Goal: Information Seeking & Learning: Compare options

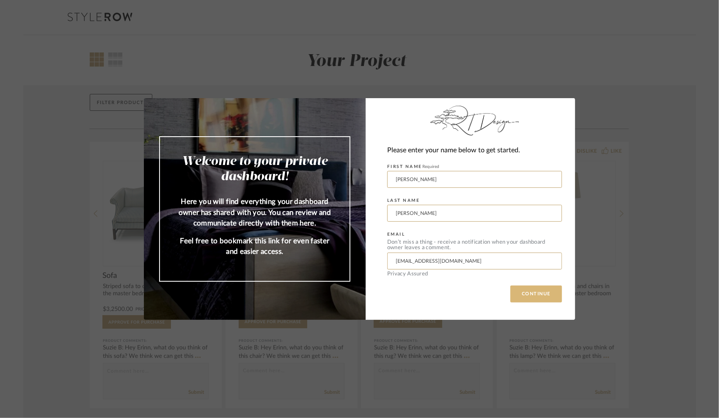
click at [532, 292] on button "CONTINUE" at bounding box center [536, 294] width 52 height 17
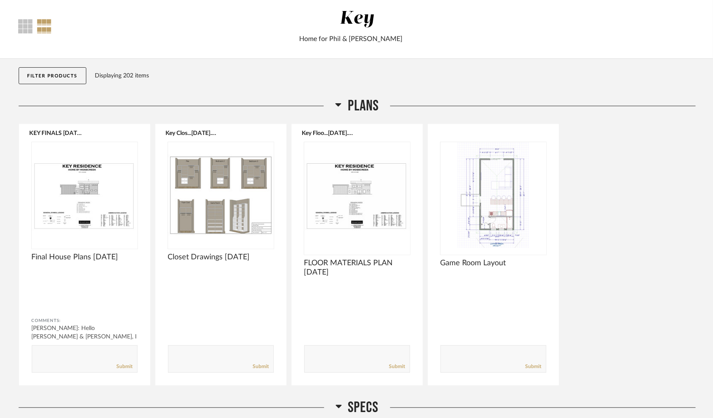
scroll to position [85, 0]
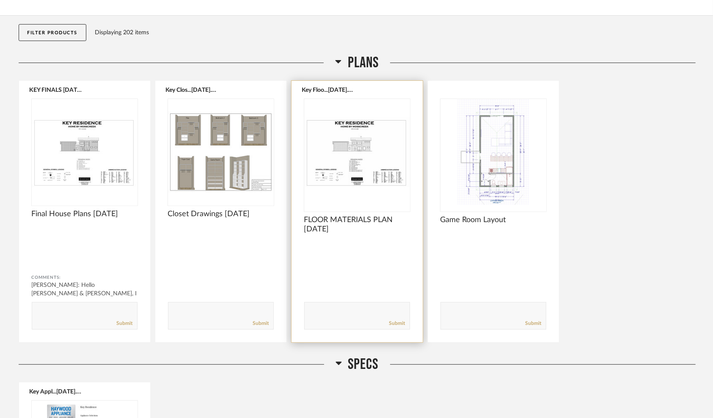
click at [357, 171] on img "0" at bounding box center [357, 152] width 106 height 106
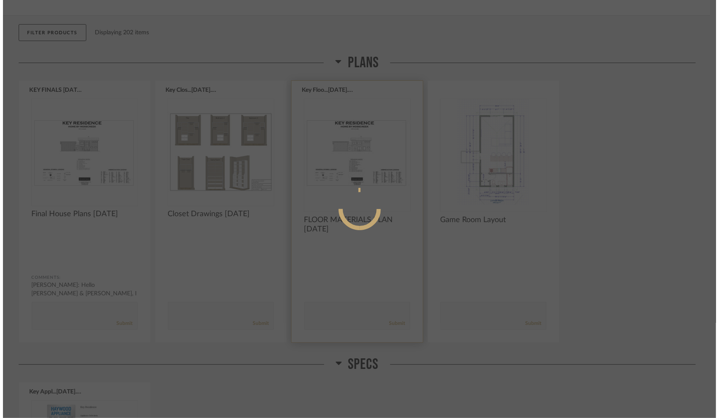
scroll to position [0, 0]
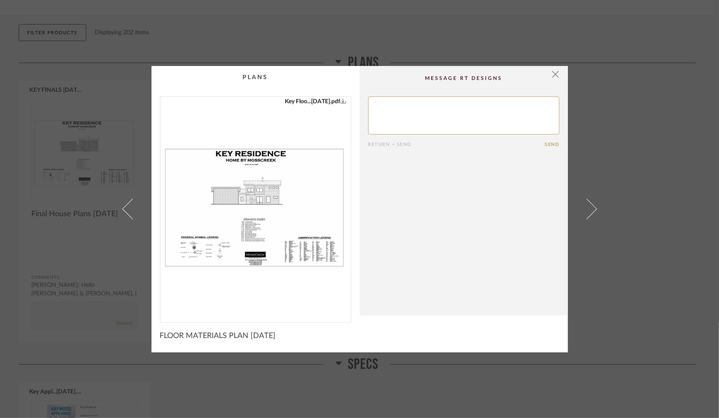
click at [270, 219] on img "0" at bounding box center [255, 206] width 190 height 219
click at [553, 71] on span "button" at bounding box center [555, 74] width 17 height 17
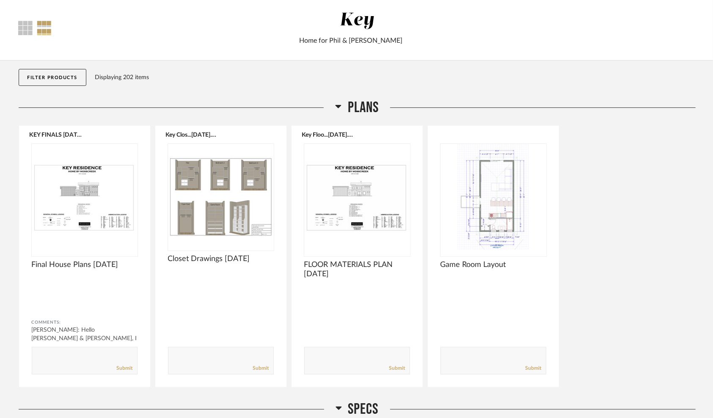
scroll to position [42, 0]
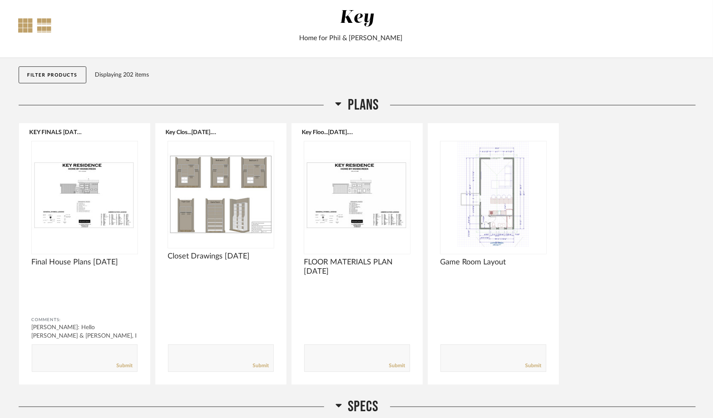
click at [25, 22] on div at bounding box center [26, 25] width 14 height 14
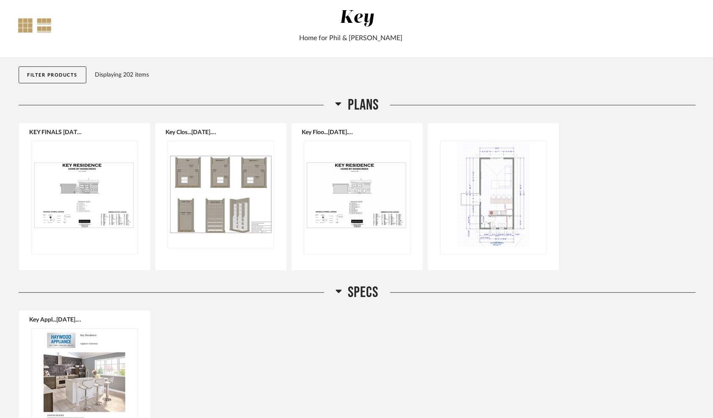
click at [44, 21] on div at bounding box center [44, 25] width 15 height 14
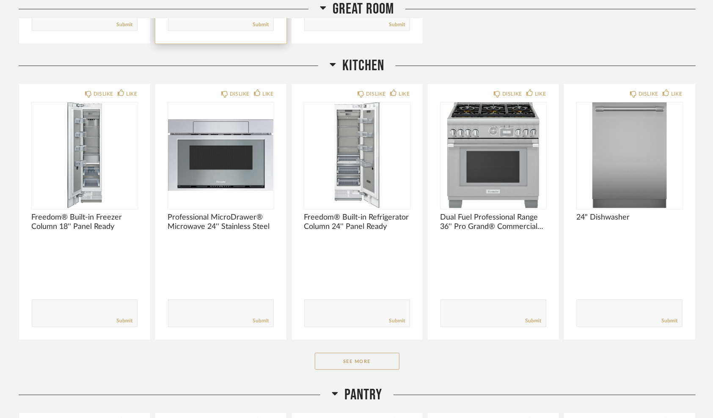
scroll to position [2299, 0]
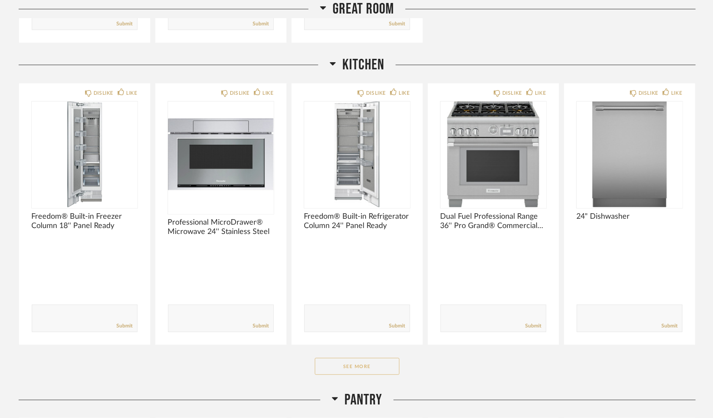
click at [343, 363] on button "See More" at bounding box center [357, 366] width 85 height 17
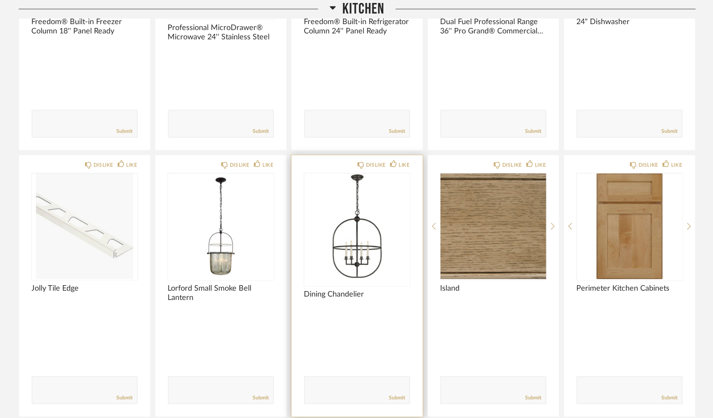
scroll to position [2510, 0]
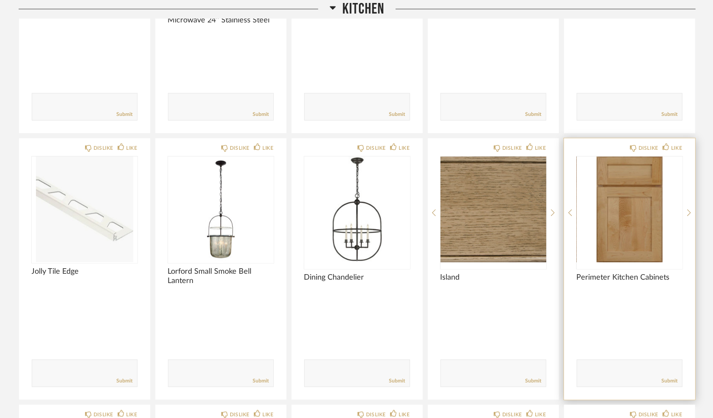
click at [613, 201] on img "0" at bounding box center [630, 210] width 106 height 106
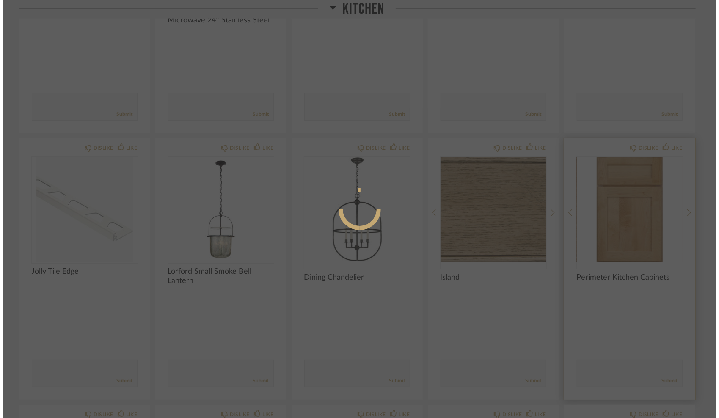
scroll to position [0, 0]
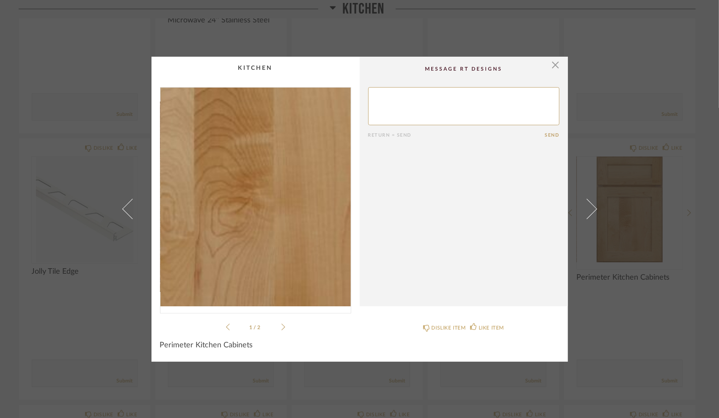
click at [251, 229] on img "0" at bounding box center [255, 197] width 190 height 219
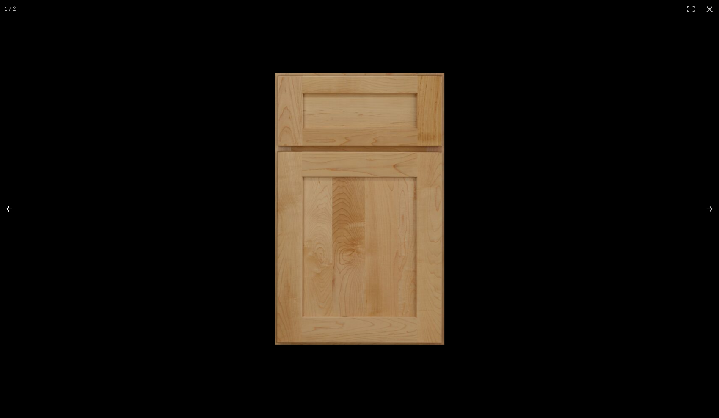
click at [10, 206] on button at bounding box center [15, 209] width 30 height 42
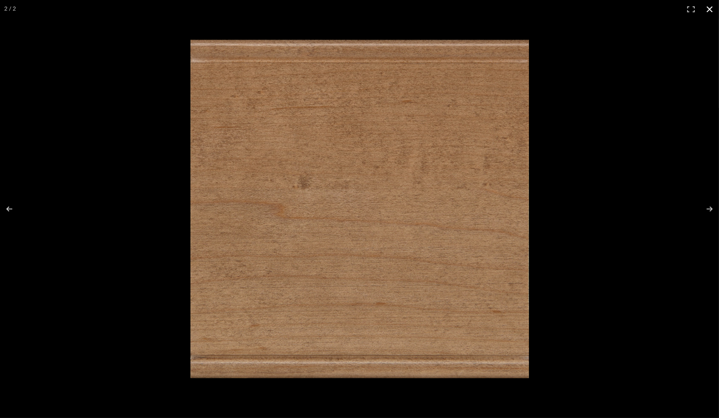
click at [709, 7] on button at bounding box center [709, 9] width 19 height 19
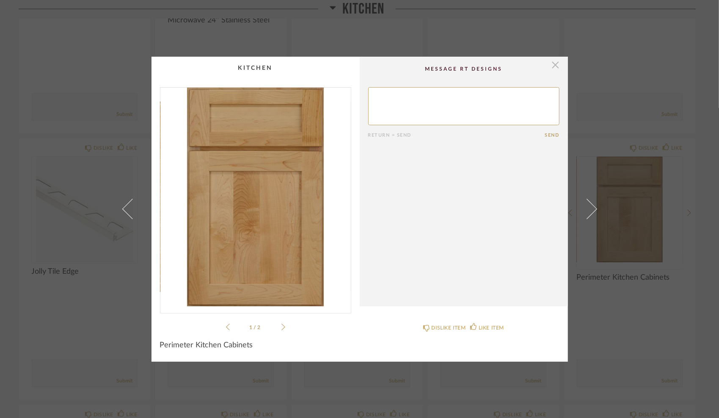
click at [553, 62] on span "button" at bounding box center [555, 65] width 17 height 17
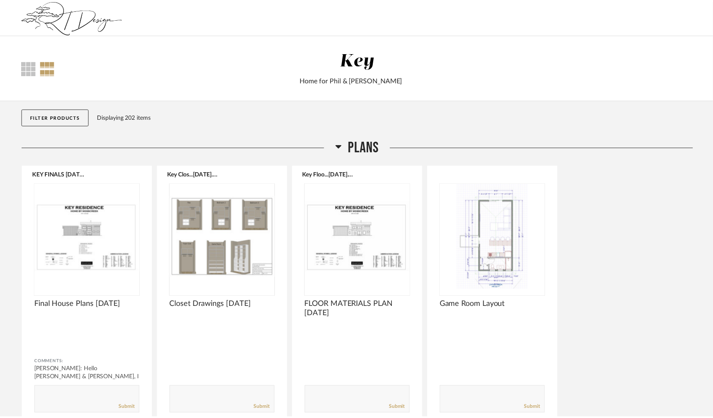
scroll to position [2510, 0]
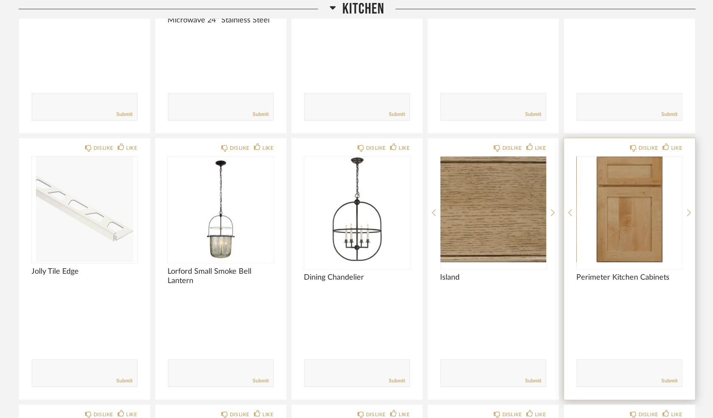
click at [622, 274] on span "Perimeter Kitchen Cabinets" at bounding box center [630, 277] width 106 height 9
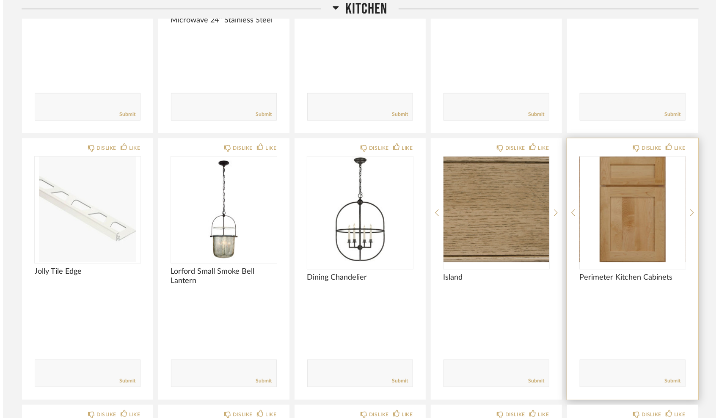
scroll to position [0, 0]
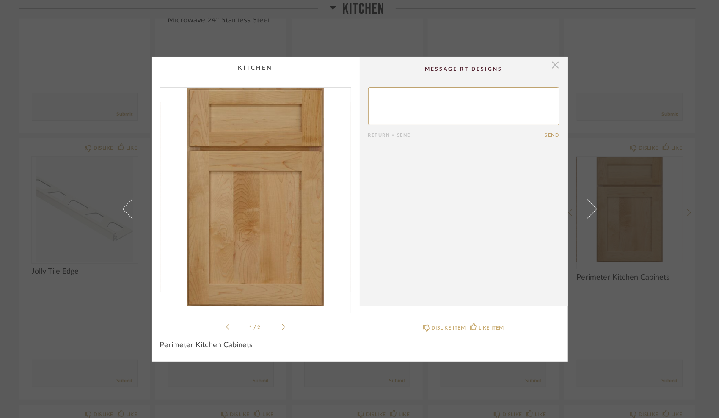
click at [551, 62] on span "button" at bounding box center [555, 65] width 17 height 17
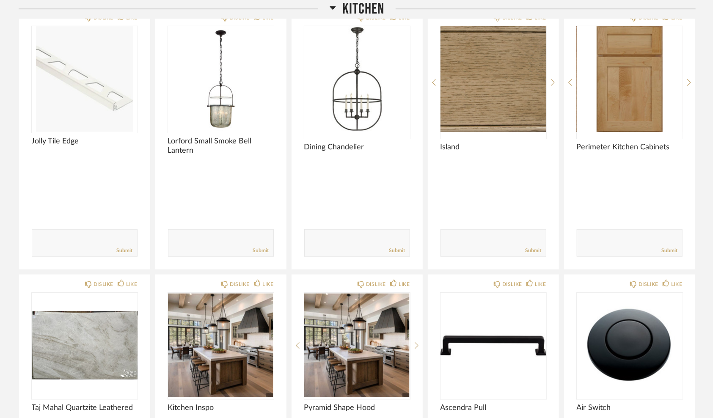
scroll to position [2637, 0]
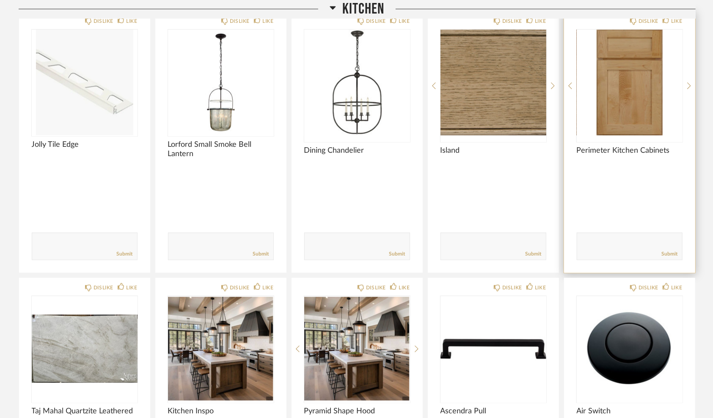
click at [617, 198] on div "Comments: Submit" at bounding box center [630, 228] width 106 height 65
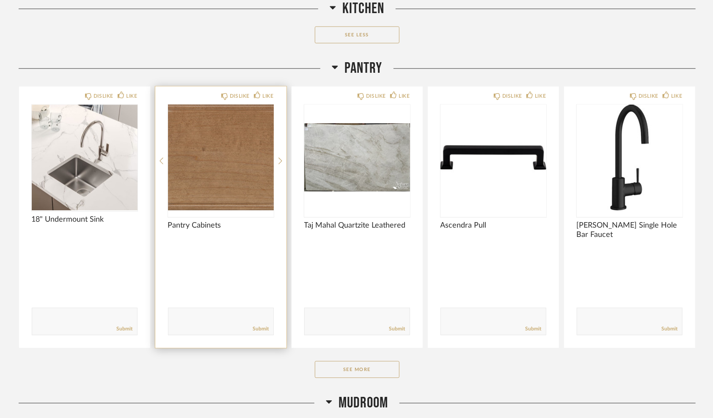
scroll to position [3441, 0]
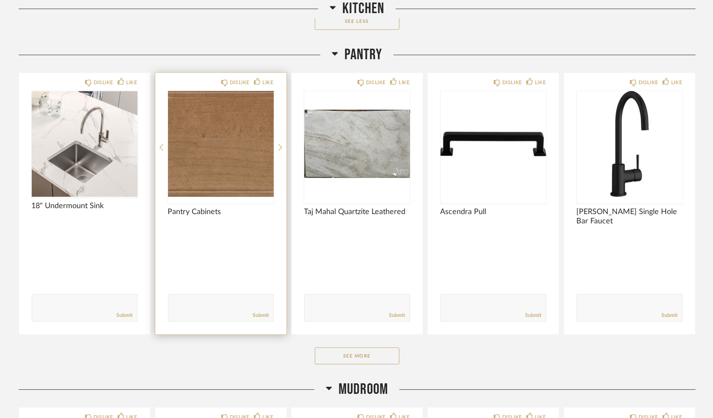
click at [223, 163] on img "0" at bounding box center [221, 144] width 106 height 106
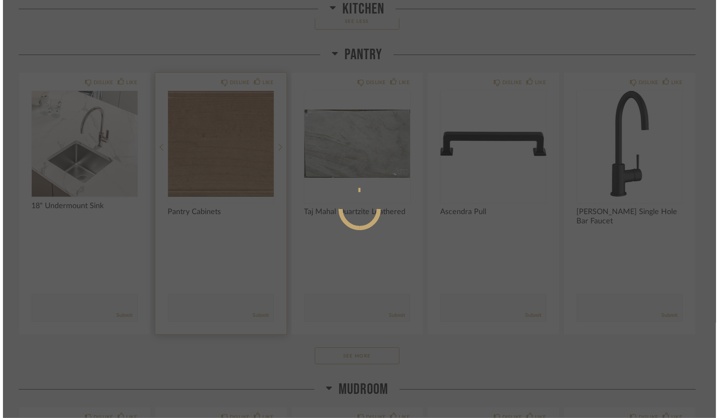
scroll to position [0, 0]
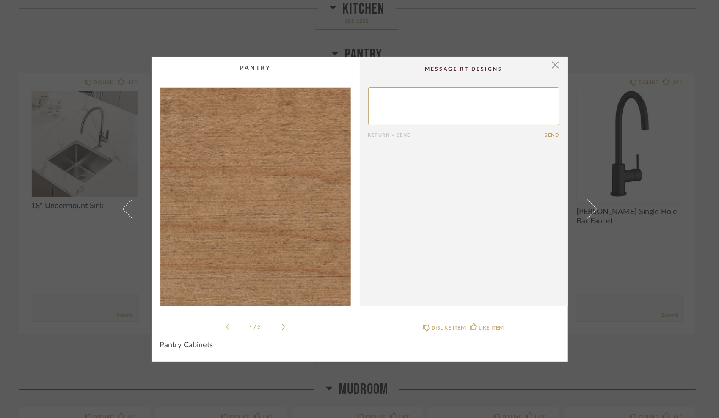
click at [275, 213] on img "0" at bounding box center [255, 197] width 190 height 219
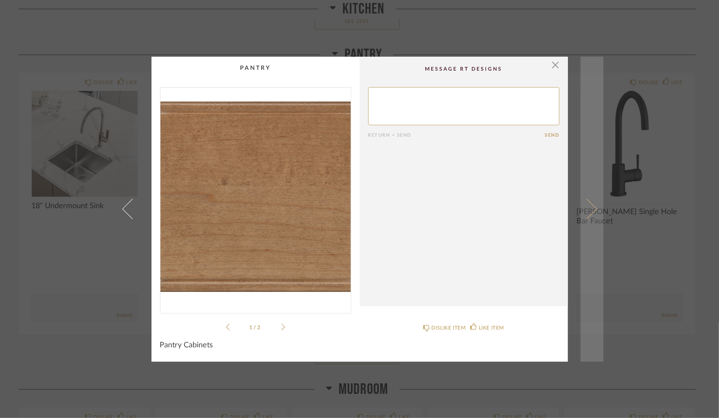
click at [591, 207] on span at bounding box center [586, 209] width 20 height 20
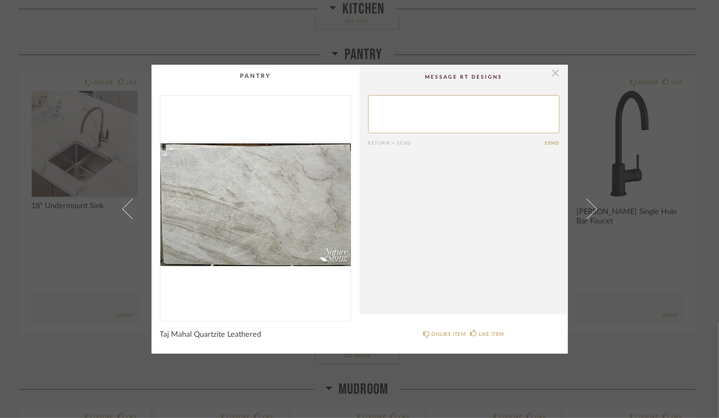
click at [552, 69] on span "button" at bounding box center [555, 73] width 17 height 17
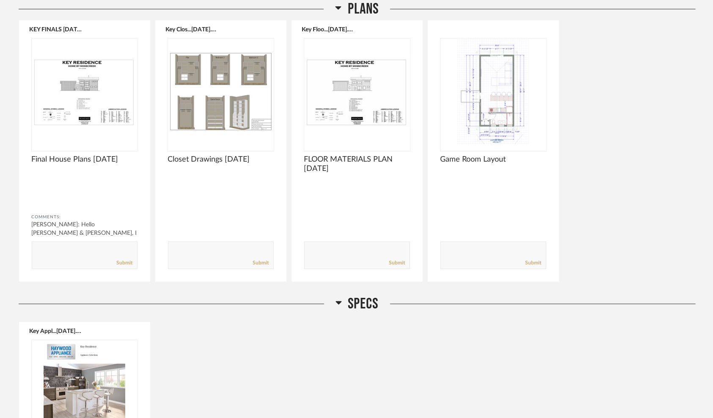
scroll to position [98, 0]
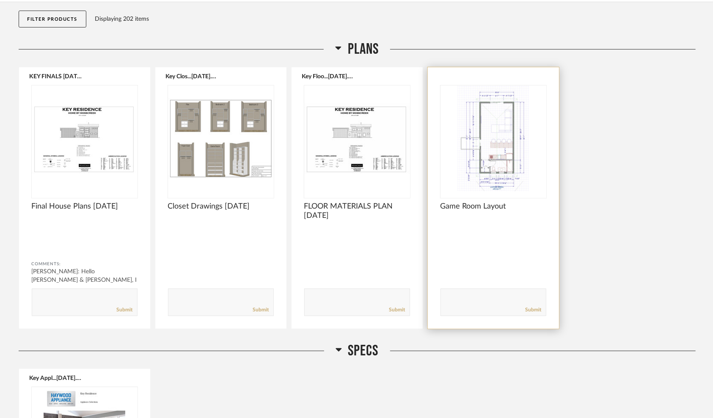
click at [485, 202] on span "Game Room Layout" at bounding box center [494, 206] width 106 height 9
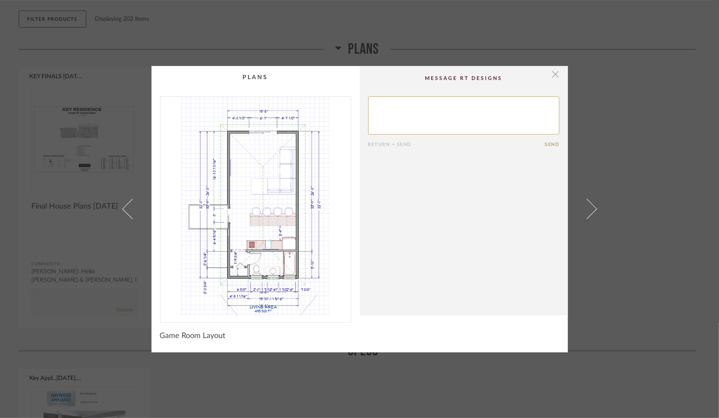
click at [551, 69] on span "button" at bounding box center [555, 74] width 17 height 17
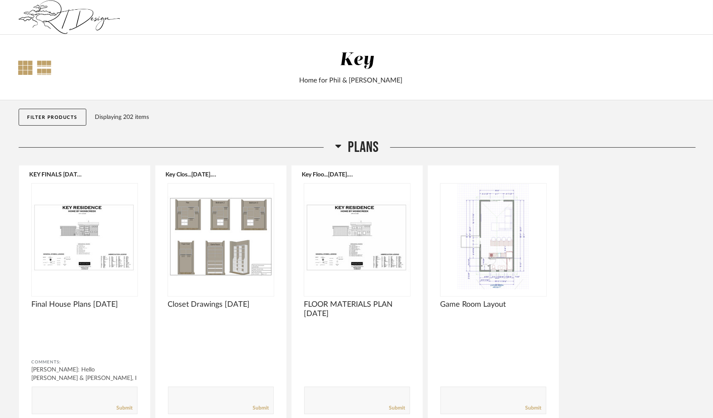
click at [22, 61] on div at bounding box center [26, 68] width 14 height 14
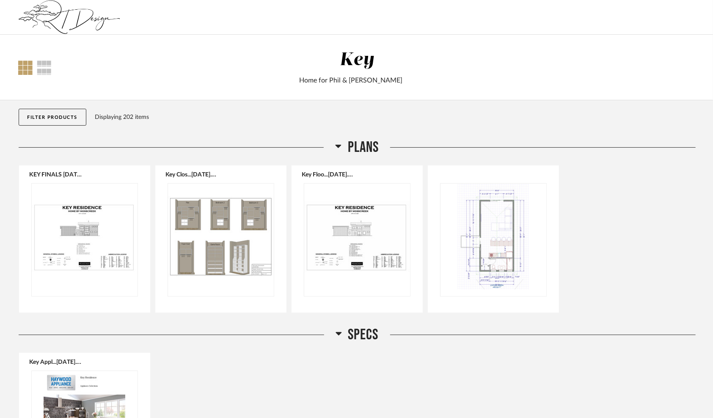
click at [50, 120] on button "Filter Products" at bounding box center [53, 117] width 68 height 17
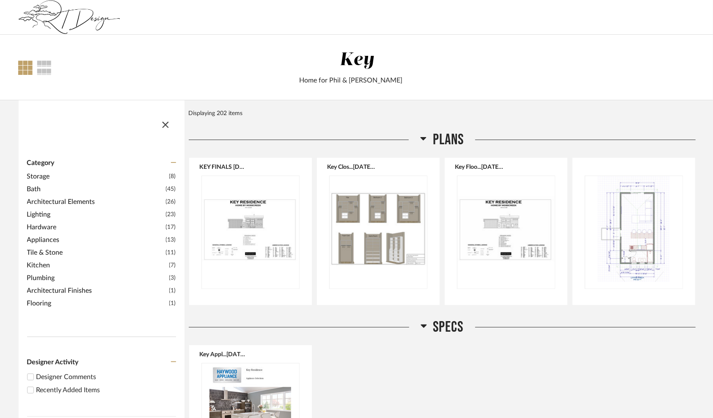
click at [50, 263] on span "Kitchen" at bounding box center [97, 265] width 140 height 10
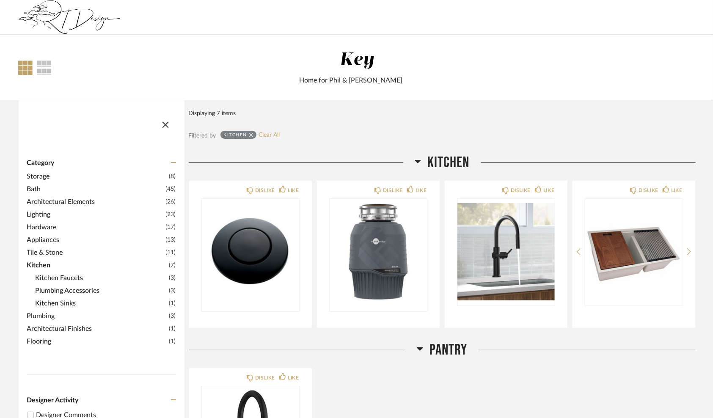
click at [417, 159] on icon at bounding box center [418, 161] width 6 height 10
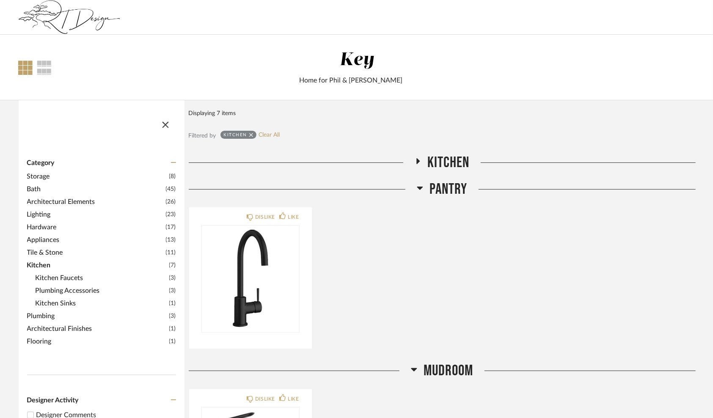
click at [416, 157] on h2 "Kitchen" at bounding box center [442, 163] width 55 height 18
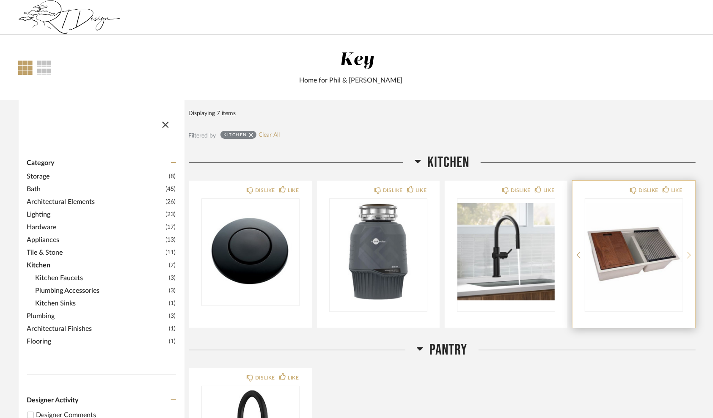
click at [690, 254] on icon at bounding box center [689, 255] width 4 height 7
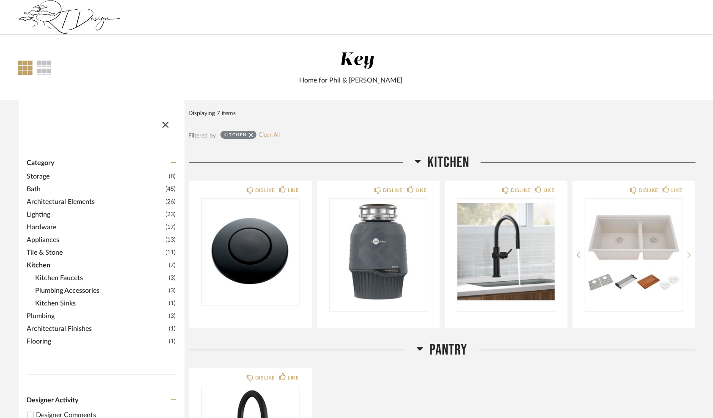
click at [43, 263] on span "Kitchen" at bounding box center [97, 265] width 140 height 10
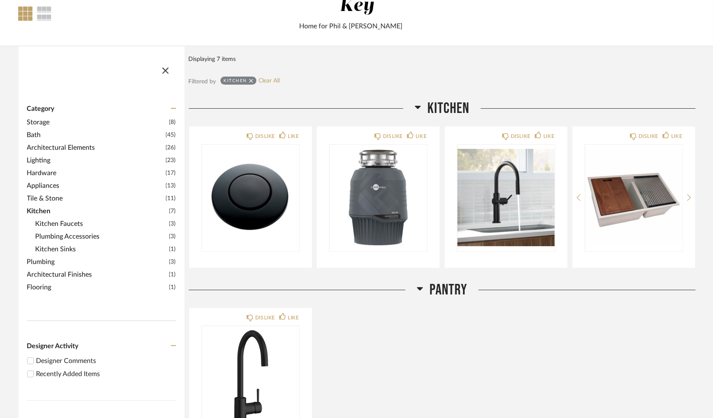
scroll to position [51, 0]
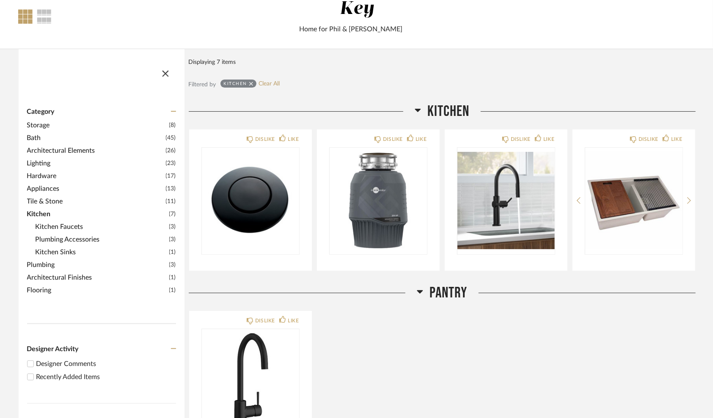
click at [41, 124] on span "Storage" at bounding box center [97, 125] width 140 height 10
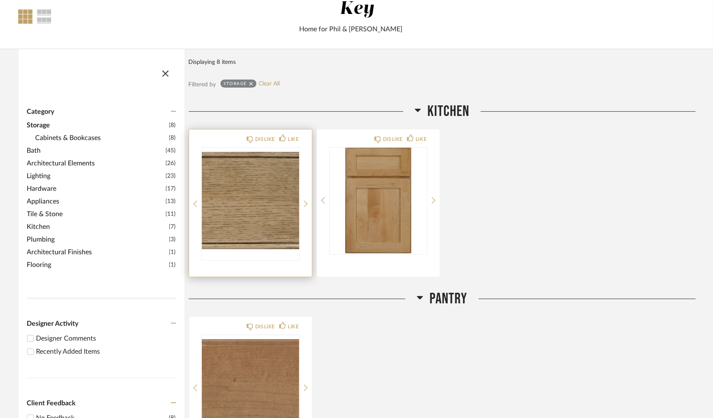
click at [254, 207] on img "0" at bounding box center [250, 201] width 97 height 106
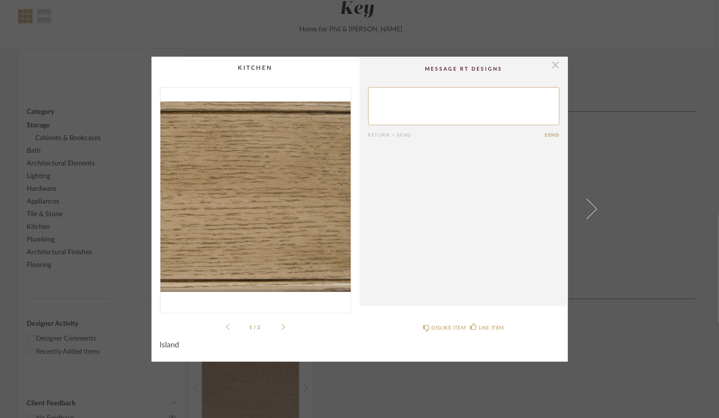
click at [553, 64] on span "button" at bounding box center [555, 65] width 17 height 17
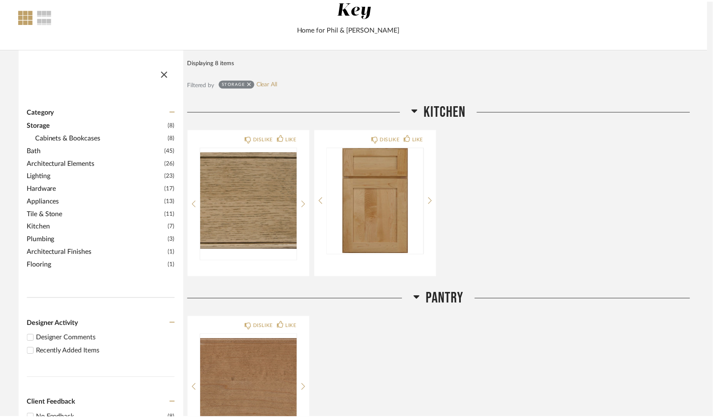
scroll to position [51, 0]
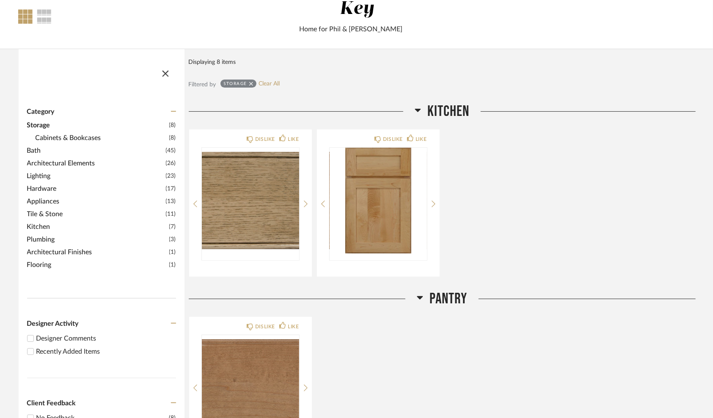
click at [66, 135] on span "Cabinets & Bookcases" at bounding box center [102, 138] width 132 height 10
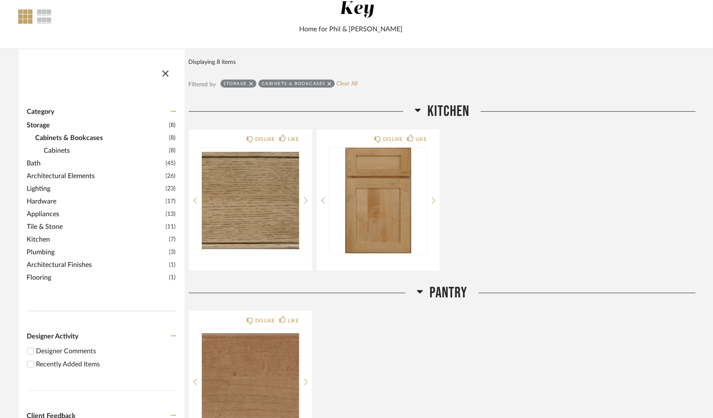
click at [63, 148] on span "Cabinets" at bounding box center [105, 151] width 123 height 10
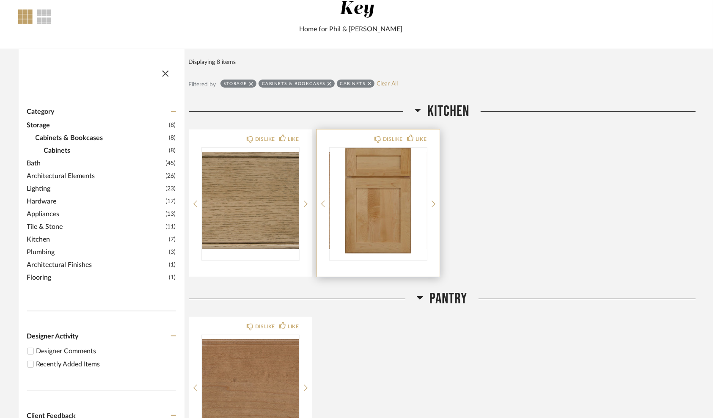
click at [358, 158] on img "0" at bounding box center [378, 201] width 97 height 106
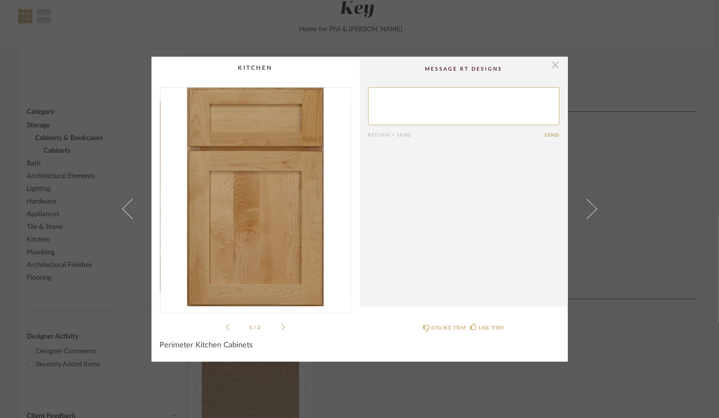
click at [552, 63] on span "button" at bounding box center [555, 65] width 17 height 17
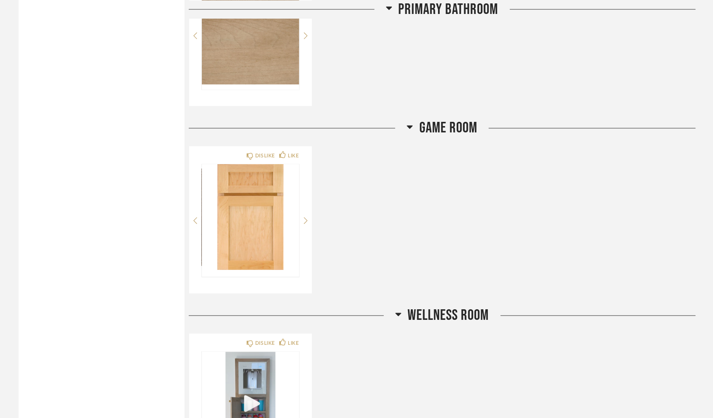
scroll to position [897, 0]
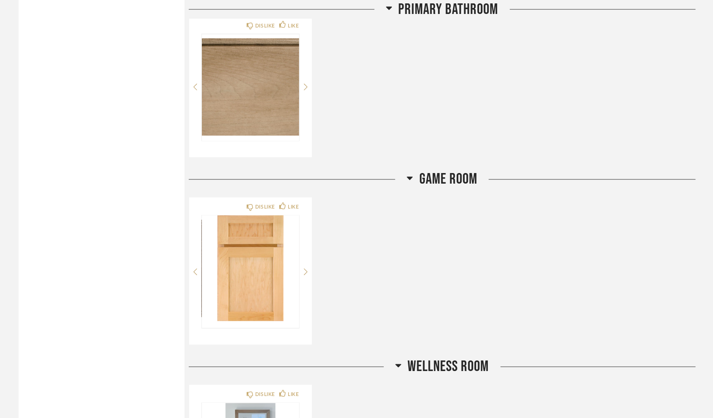
click at [409, 177] on icon at bounding box center [410, 178] width 6 height 3
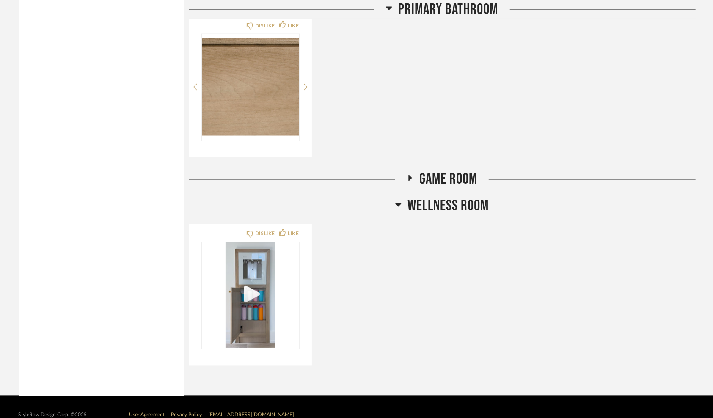
click at [409, 175] on icon at bounding box center [410, 178] width 3 height 6
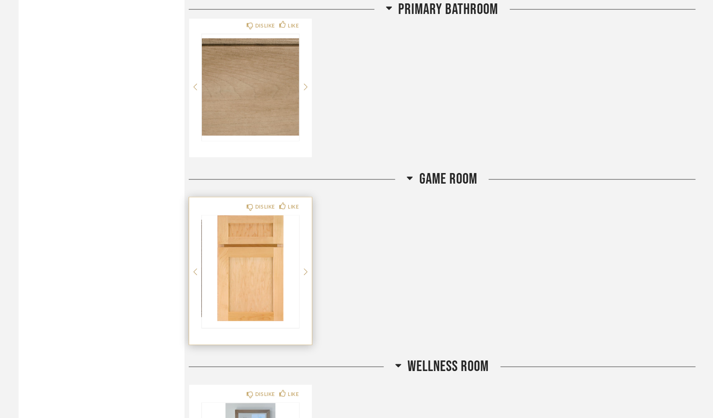
click at [272, 256] on img "0" at bounding box center [250, 269] width 97 height 106
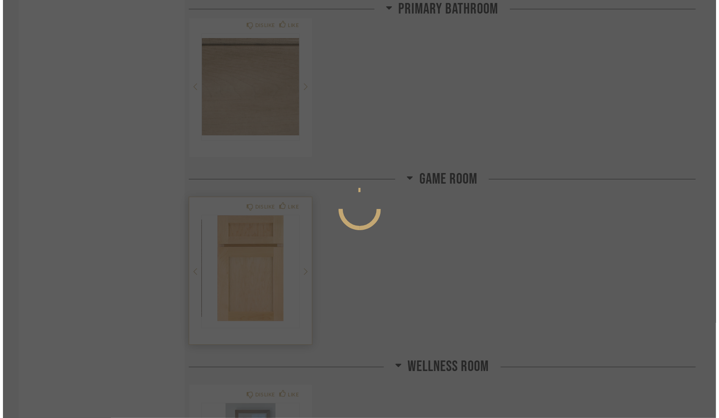
scroll to position [0, 0]
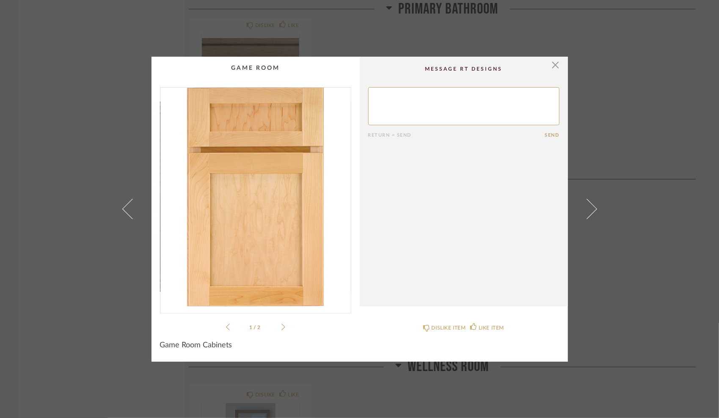
click at [209, 343] on span "Game Room Cabinets" at bounding box center [196, 345] width 72 height 9
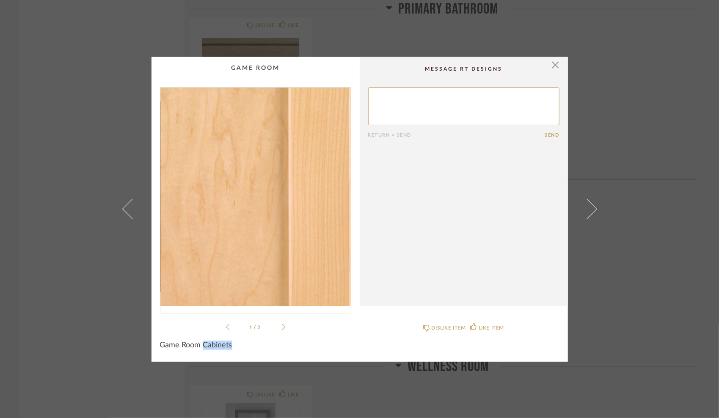
click at [289, 242] on img "0" at bounding box center [255, 197] width 190 height 219
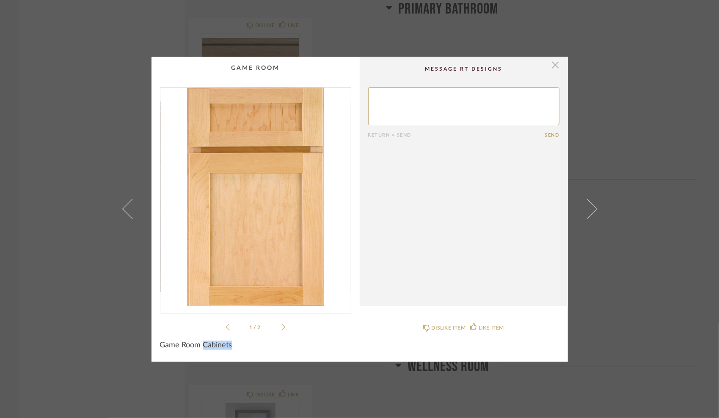
click at [554, 65] on span "button" at bounding box center [555, 65] width 17 height 17
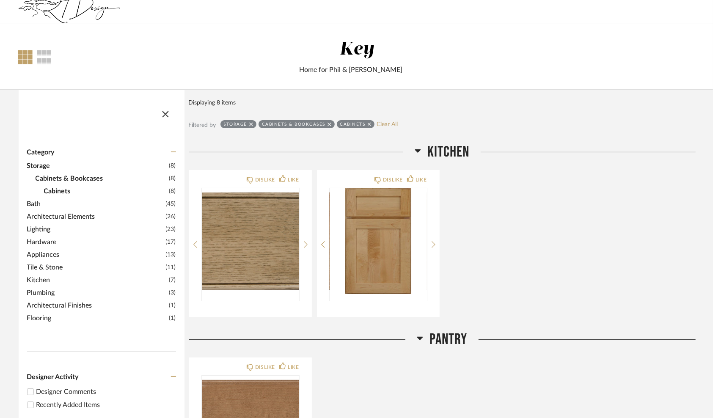
scroll to position [8, 0]
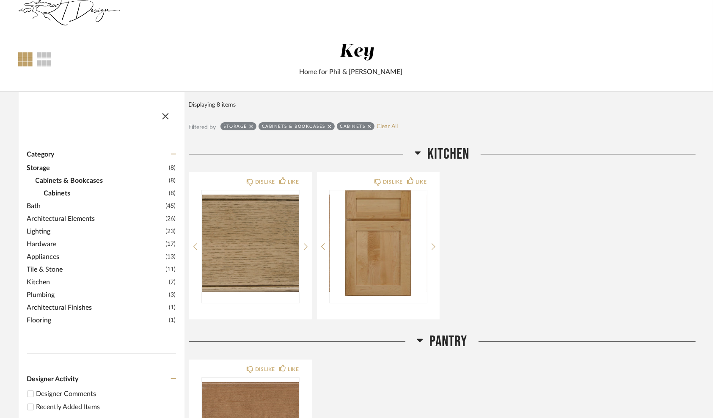
click at [35, 279] on span "Kitchen" at bounding box center [97, 282] width 140 height 10
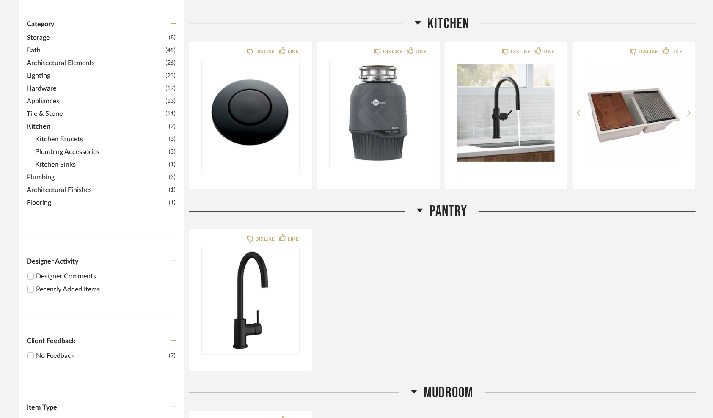
scroll to position [135, 0]
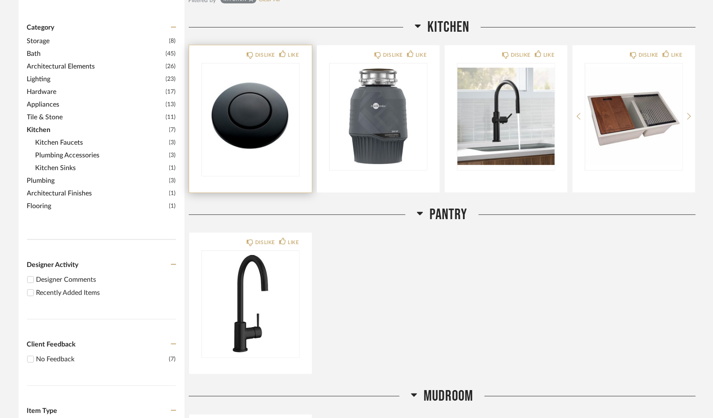
click at [261, 132] on img "0" at bounding box center [250, 116] width 97 height 106
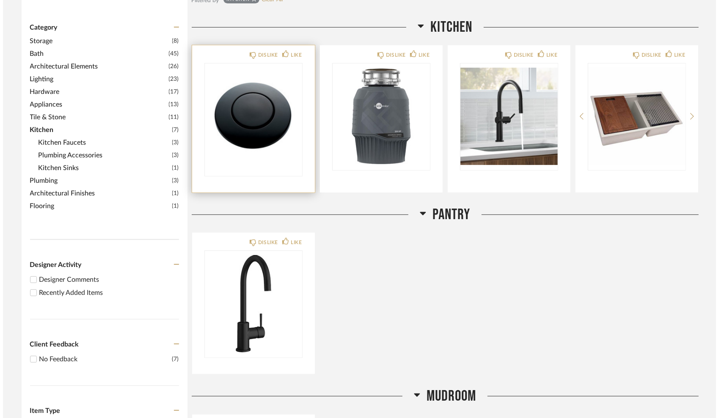
scroll to position [0, 0]
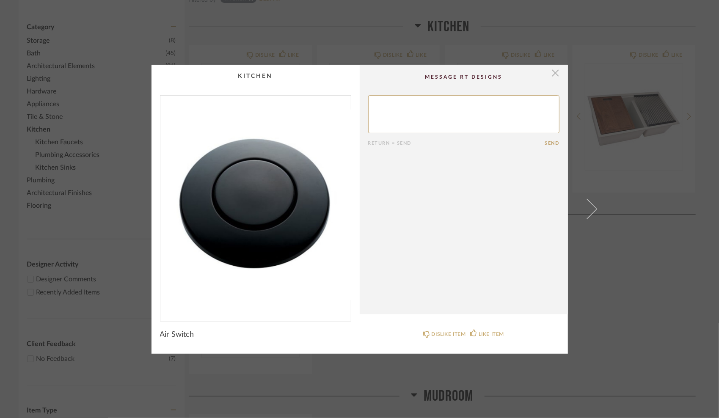
click at [553, 73] on span "button" at bounding box center [555, 73] width 17 height 17
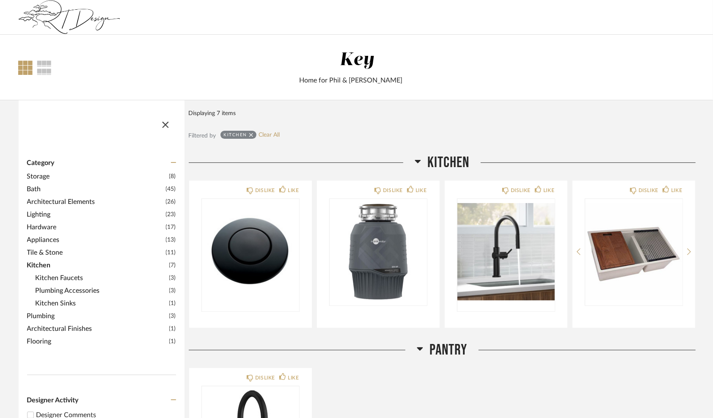
click at [21, 65] on div at bounding box center [26, 68] width 14 height 14
click at [39, 62] on div at bounding box center [44, 68] width 15 height 14
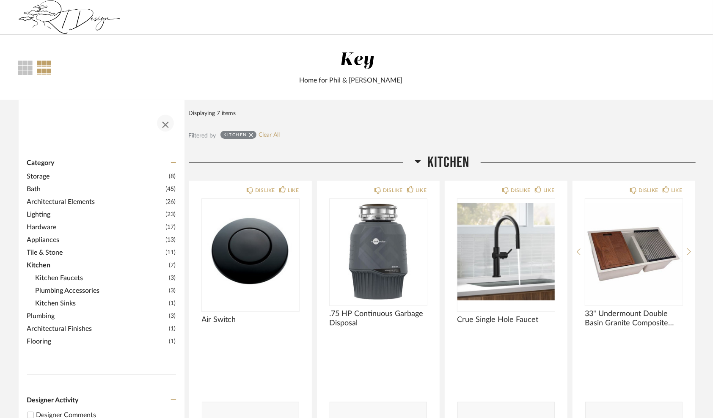
click at [165, 124] on span "button" at bounding box center [165, 123] width 20 height 20
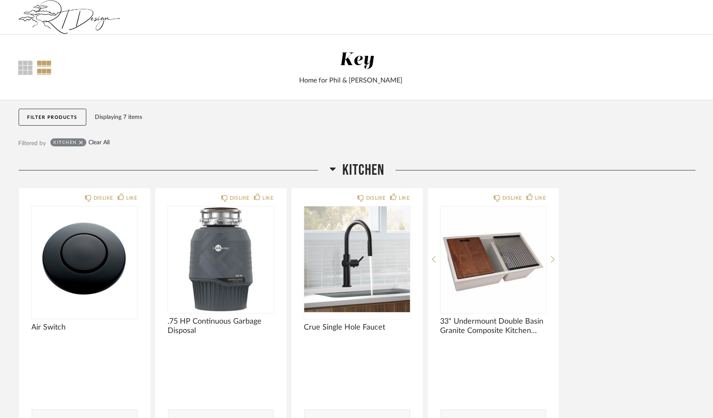
click at [98, 142] on link "Clear All" at bounding box center [98, 142] width 21 height 7
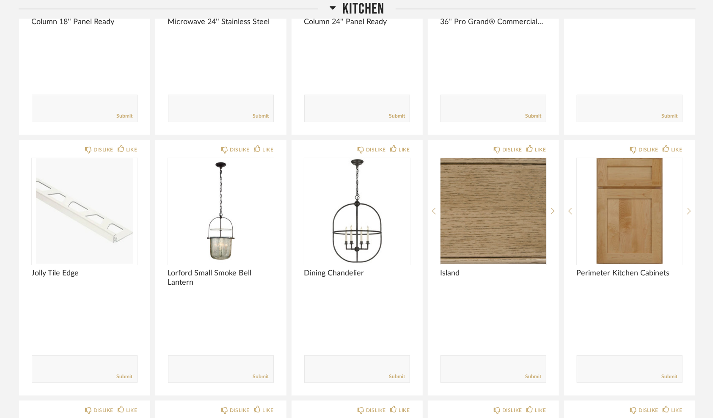
scroll to position [2497, 0]
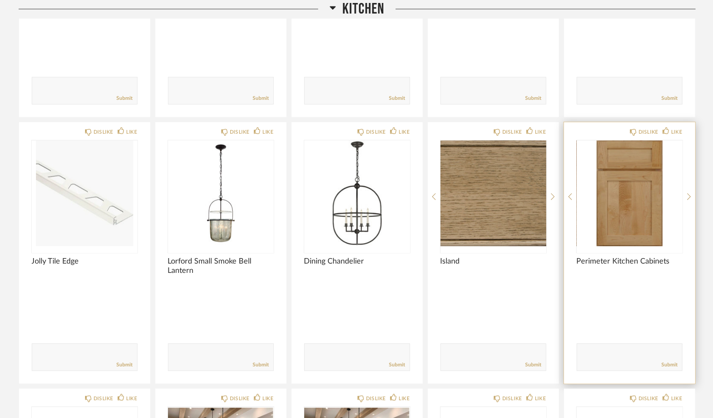
click at [631, 196] on img "0" at bounding box center [630, 193] width 106 height 106
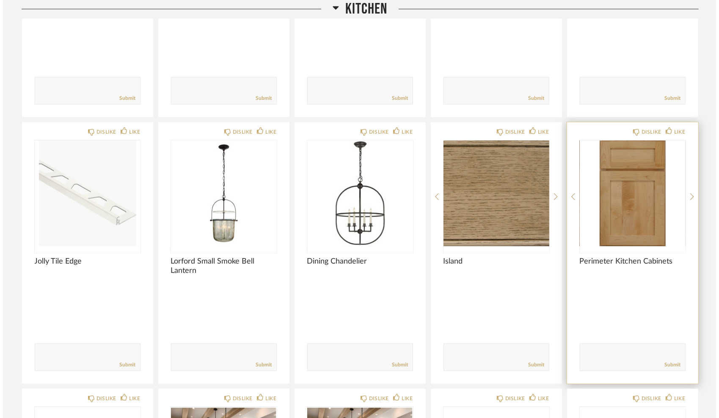
scroll to position [0, 0]
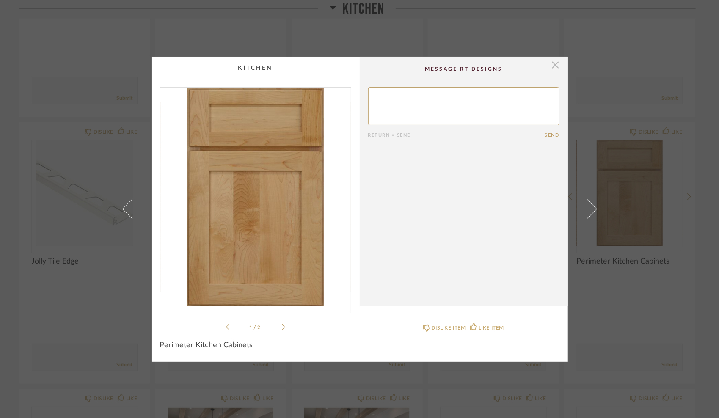
click at [552, 62] on span "button" at bounding box center [555, 65] width 17 height 17
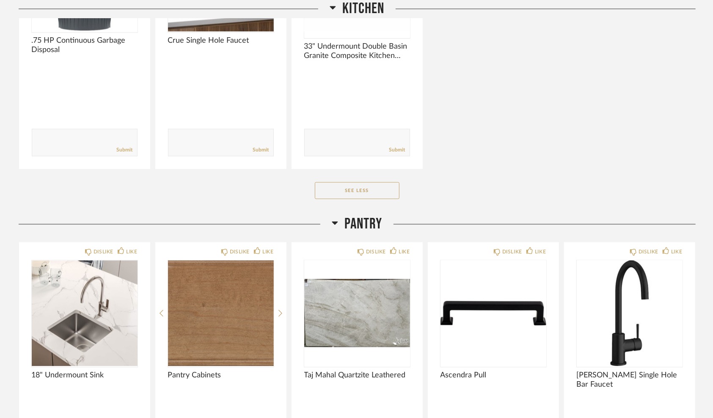
scroll to position [3258, 0]
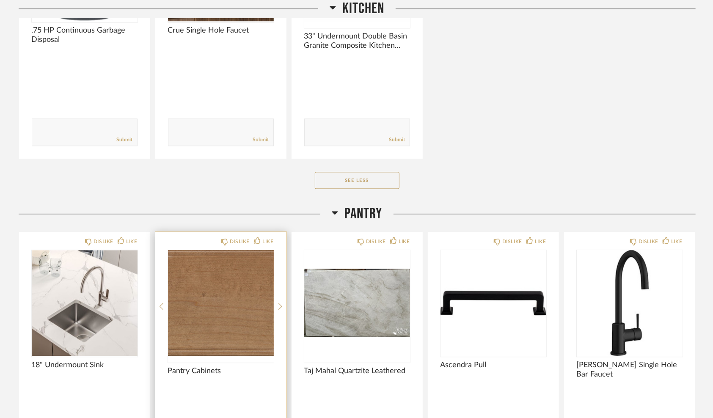
click at [205, 291] on img "0" at bounding box center [221, 303] width 106 height 106
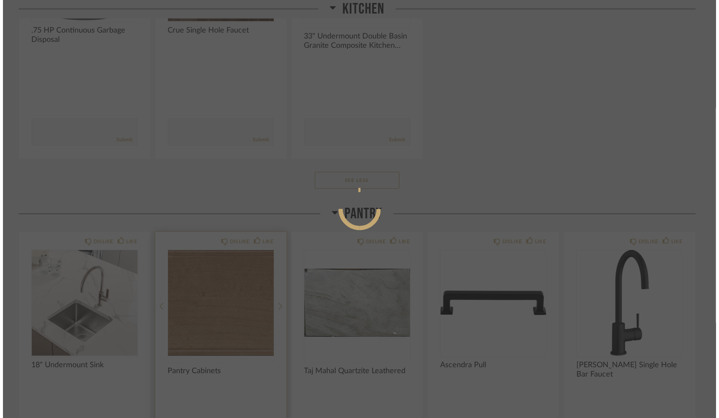
scroll to position [0, 0]
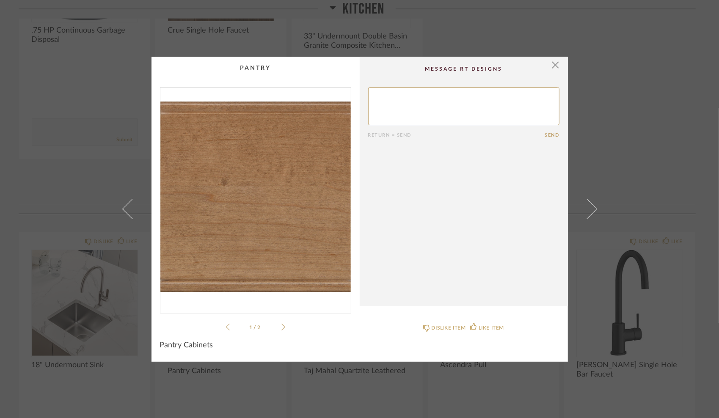
click at [281, 325] on icon at bounding box center [283, 327] width 4 height 8
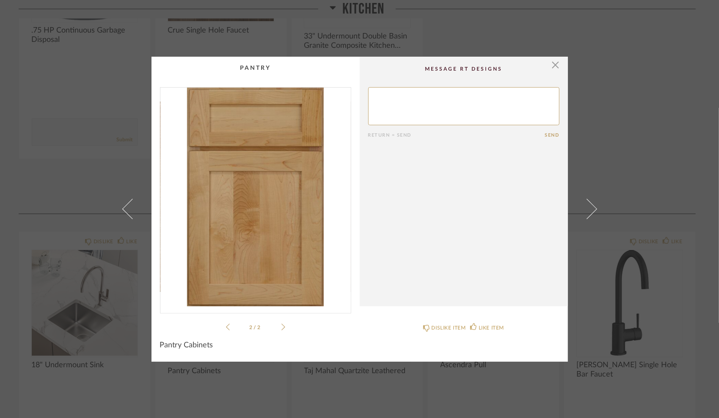
click at [281, 325] on icon at bounding box center [283, 327] width 4 height 8
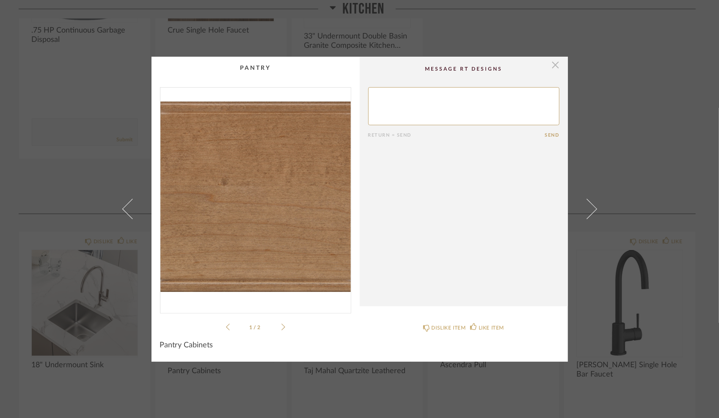
click at [554, 61] on span "button" at bounding box center [555, 65] width 17 height 17
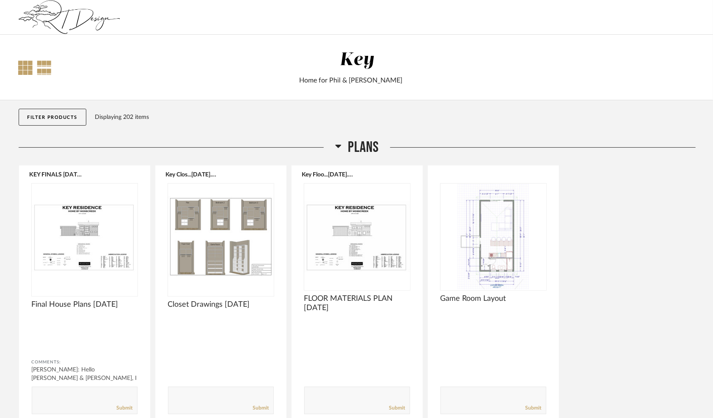
click at [22, 64] on div at bounding box center [26, 68] width 14 height 14
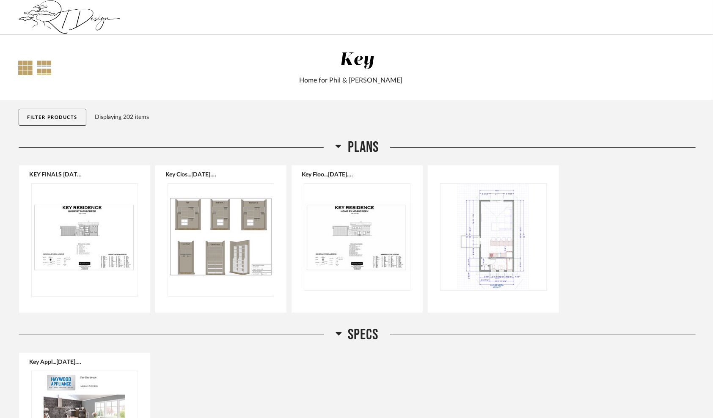
click at [44, 66] on div at bounding box center [44, 68] width 15 height 14
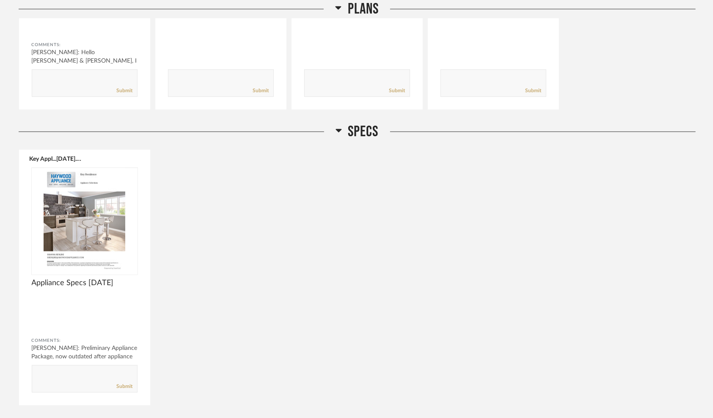
scroll to position [339, 0]
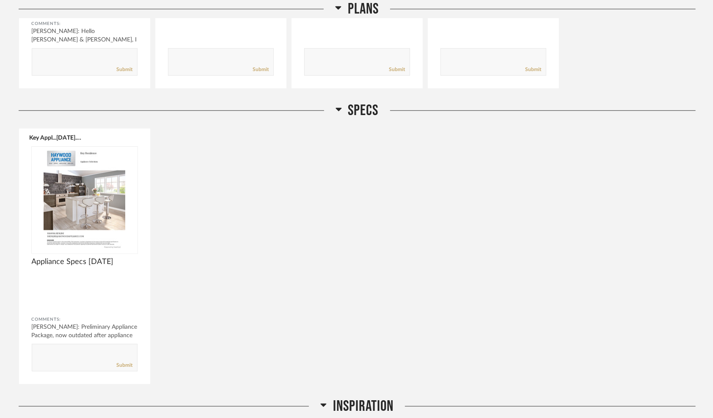
click at [339, 107] on icon at bounding box center [339, 109] width 6 height 10
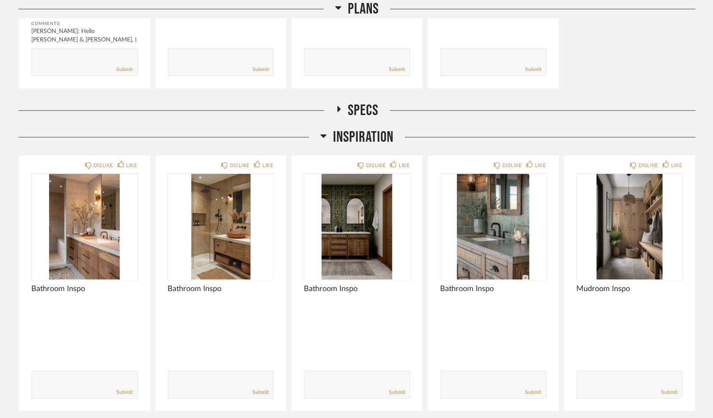
click at [339, 107] on icon at bounding box center [338, 109] width 10 height 6
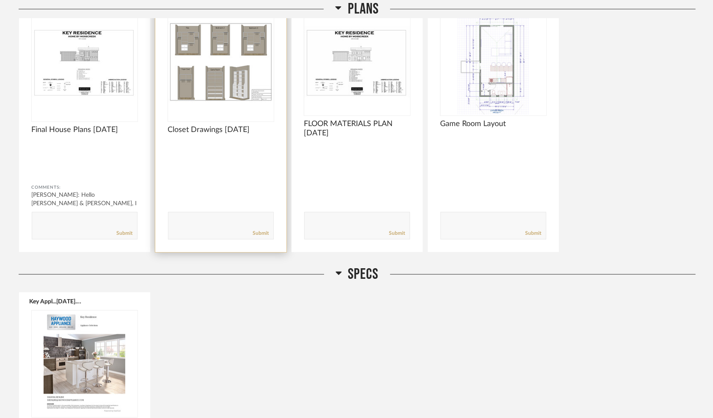
scroll to position [169, 0]
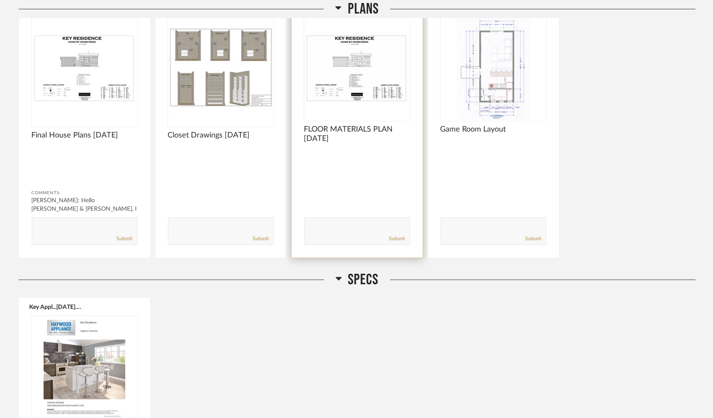
click at [338, 171] on div at bounding box center [357, 169] width 106 height 22
click at [345, 74] on img "0" at bounding box center [357, 67] width 106 height 106
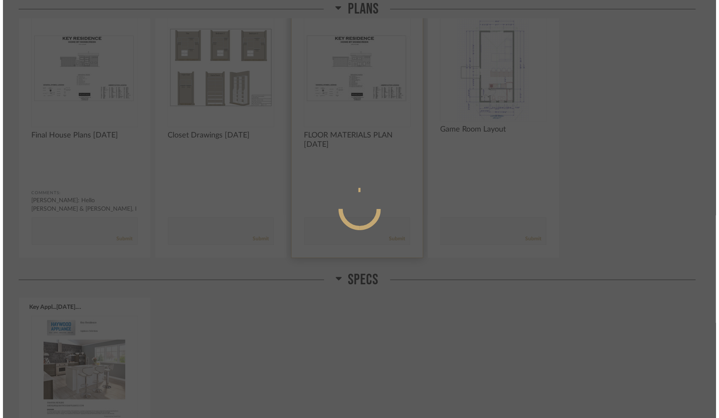
scroll to position [0, 0]
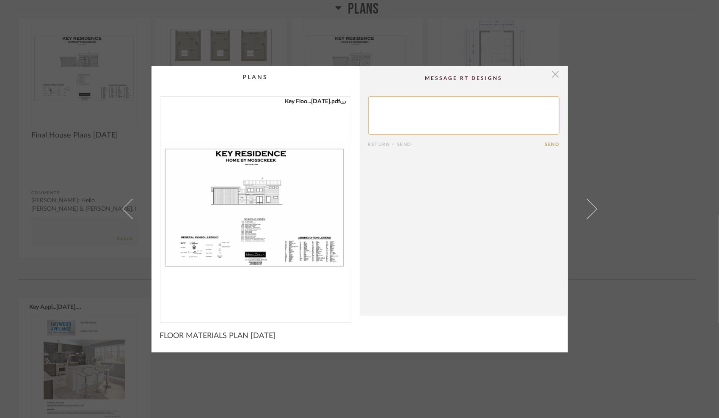
click at [551, 72] on span "button" at bounding box center [555, 74] width 17 height 17
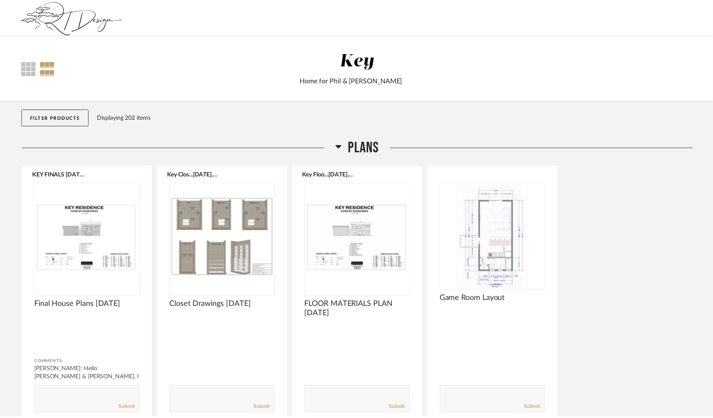
scroll to position [169, 0]
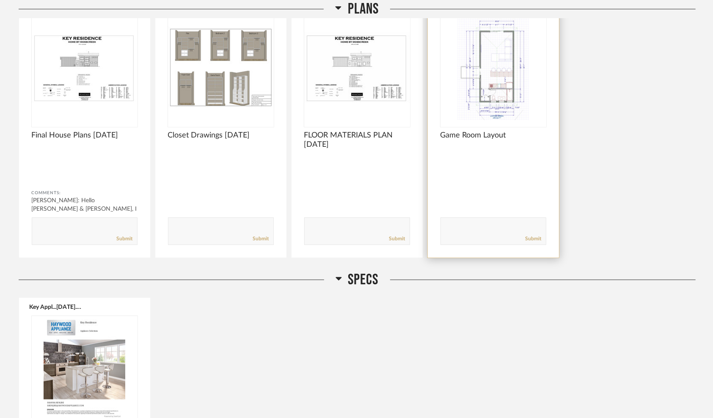
click at [485, 70] on img "0" at bounding box center [494, 67] width 106 height 106
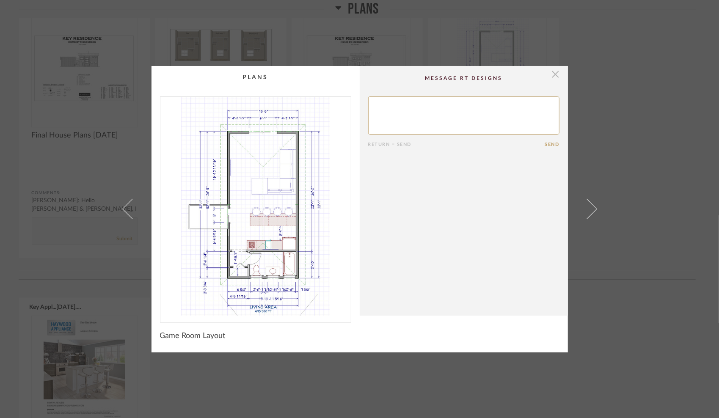
click at [551, 72] on span "button" at bounding box center [555, 74] width 17 height 17
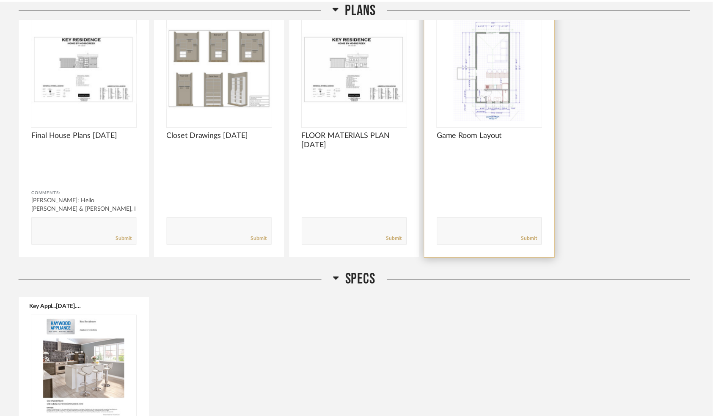
scroll to position [169, 0]
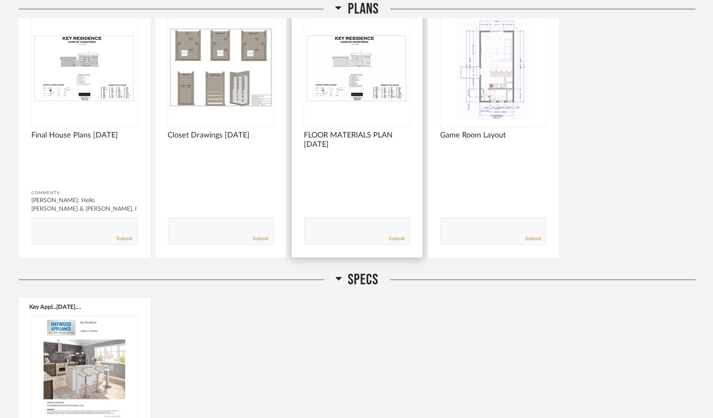
click at [360, 77] on img "0" at bounding box center [357, 67] width 106 height 106
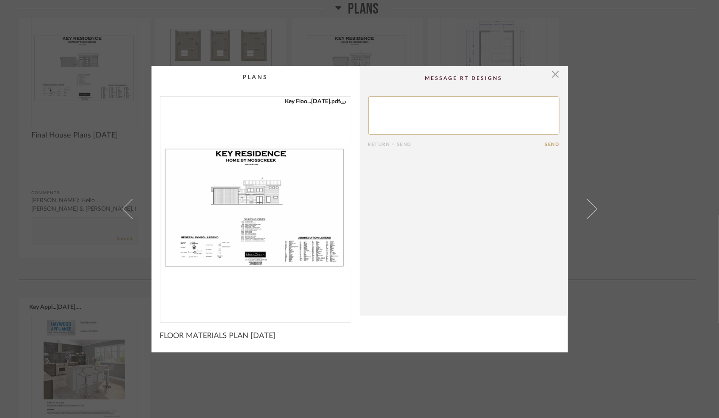
click at [250, 178] on img "0" at bounding box center [255, 206] width 190 height 219
click at [550, 73] on span "button" at bounding box center [555, 74] width 17 height 17
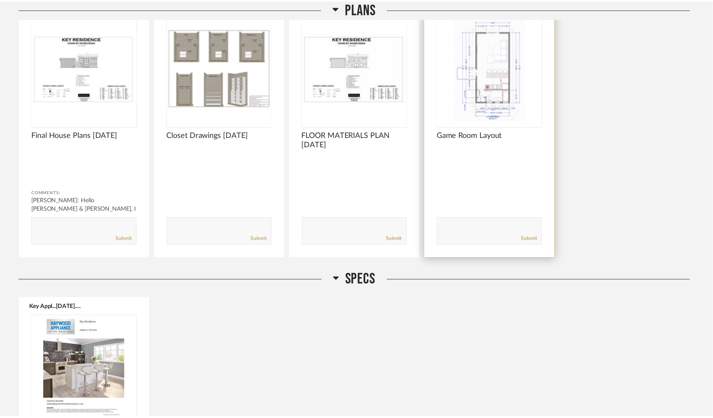
scroll to position [169, 0]
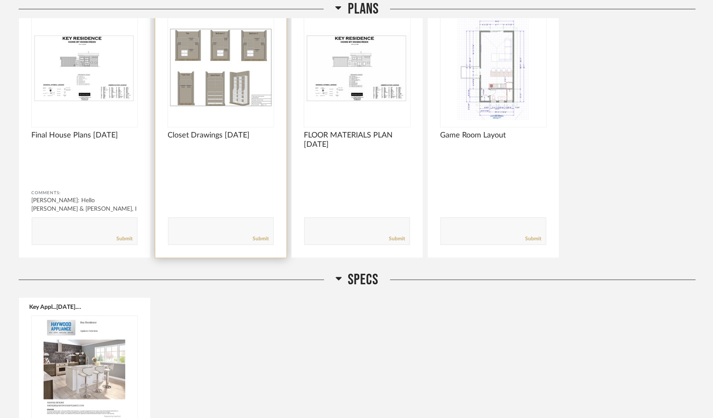
click at [220, 88] on img "0" at bounding box center [221, 67] width 106 height 106
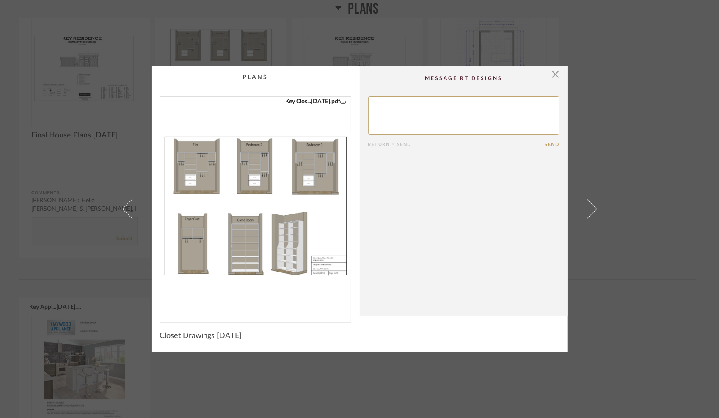
click at [234, 192] on img "0" at bounding box center [255, 206] width 190 height 219
click at [552, 74] on span "button" at bounding box center [555, 74] width 17 height 17
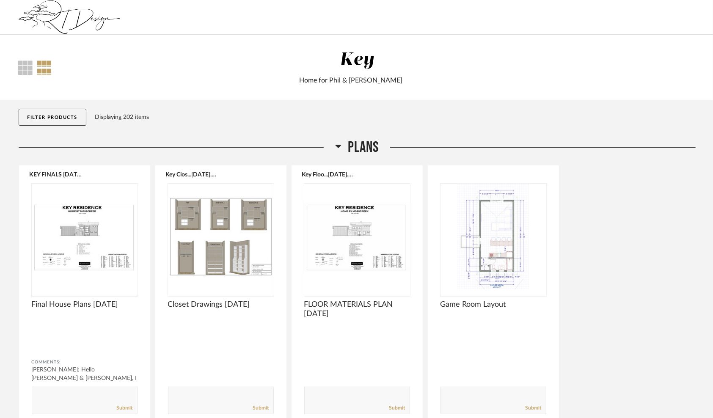
click at [54, 117] on button "Filter Products" at bounding box center [53, 117] width 68 height 17
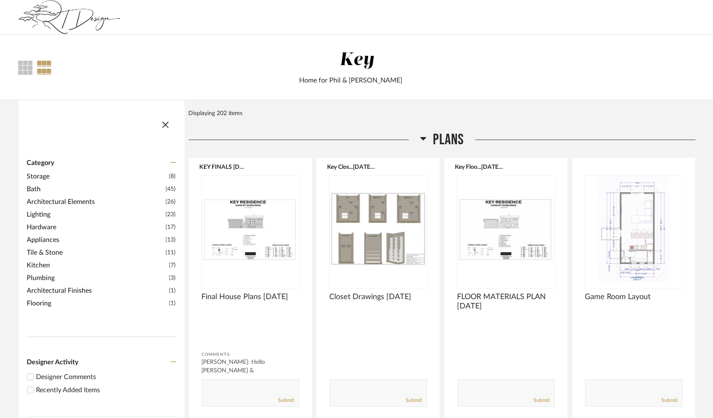
click at [43, 174] on span "Storage" at bounding box center [97, 176] width 140 height 10
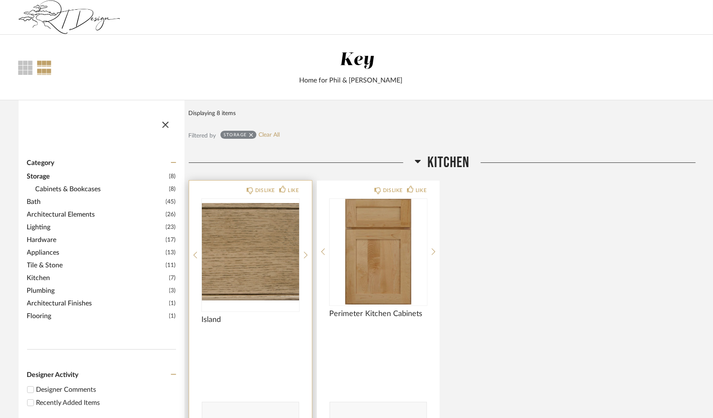
click at [245, 247] on img "0" at bounding box center [250, 252] width 97 height 106
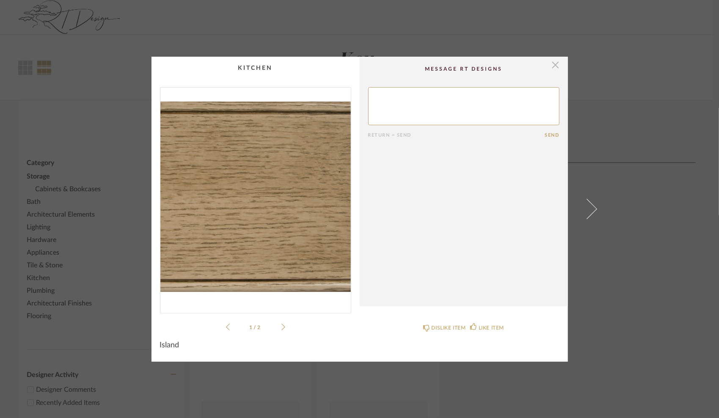
click at [551, 64] on span "button" at bounding box center [555, 65] width 17 height 17
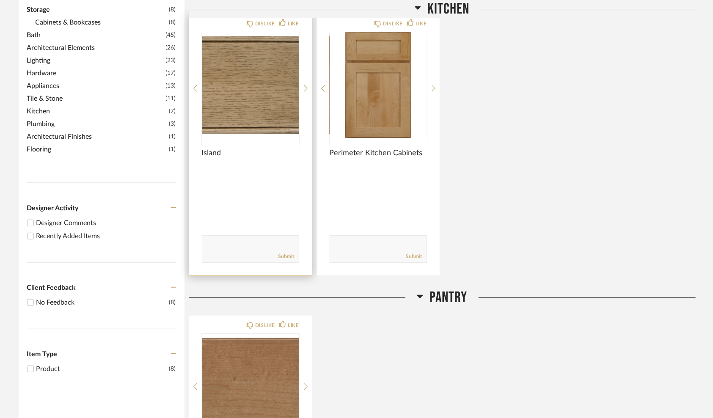
scroll to position [169, 0]
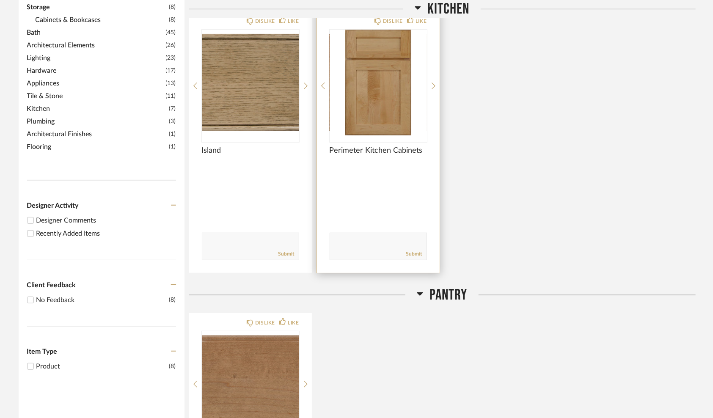
click at [376, 103] on img "0" at bounding box center [378, 83] width 97 height 106
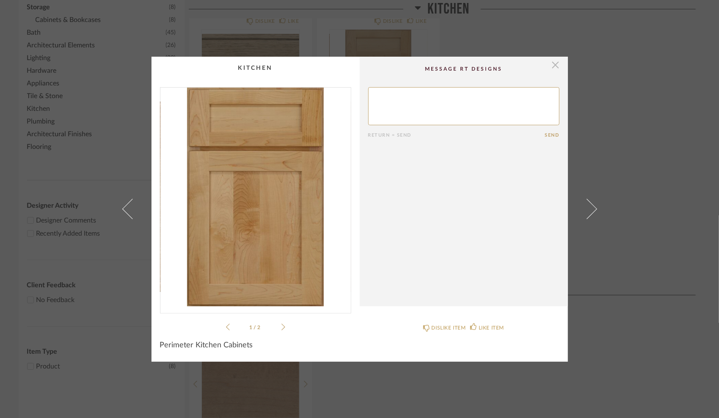
click at [552, 63] on span "button" at bounding box center [555, 65] width 17 height 17
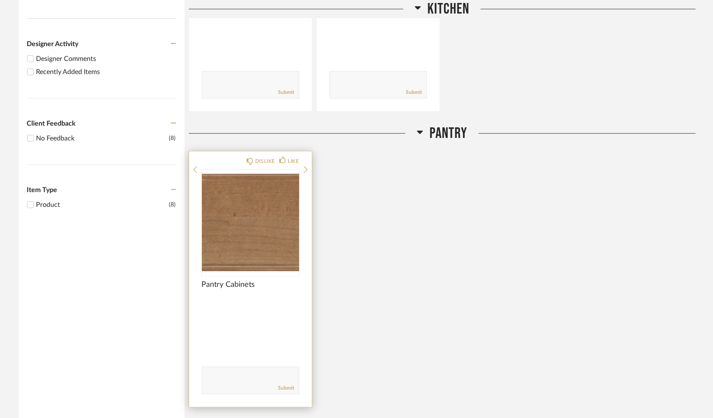
scroll to position [339, 0]
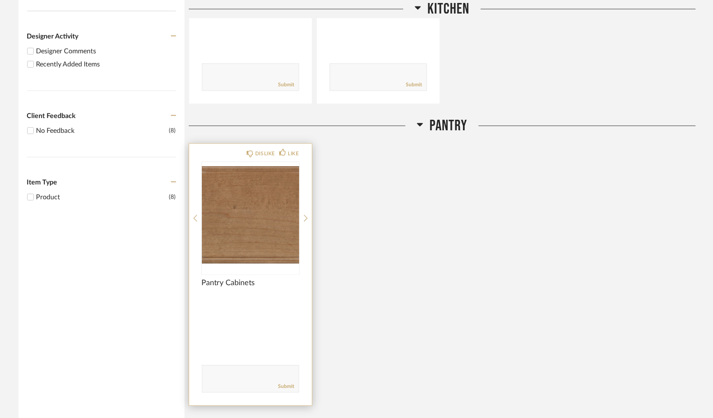
click at [260, 218] on img "0" at bounding box center [250, 215] width 97 height 106
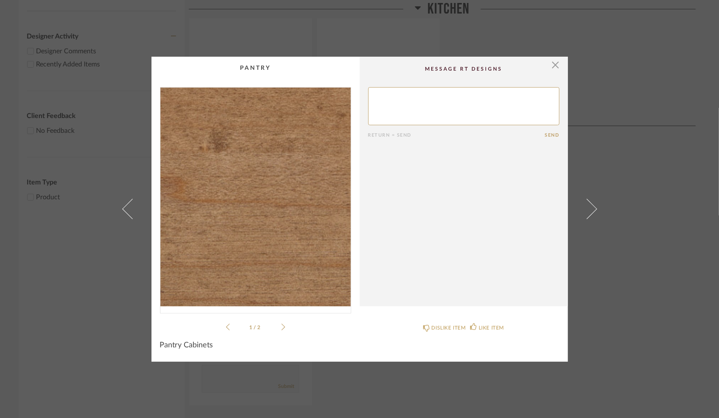
drag, startPoint x: 234, startPoint y: 201, endPoint x: 386, endPoint y: 192, distance: 152.6
click at [386, 192] on cpp-summary-comments "Return = Send Send" at bounding box center [464, 182] width 208 height 250
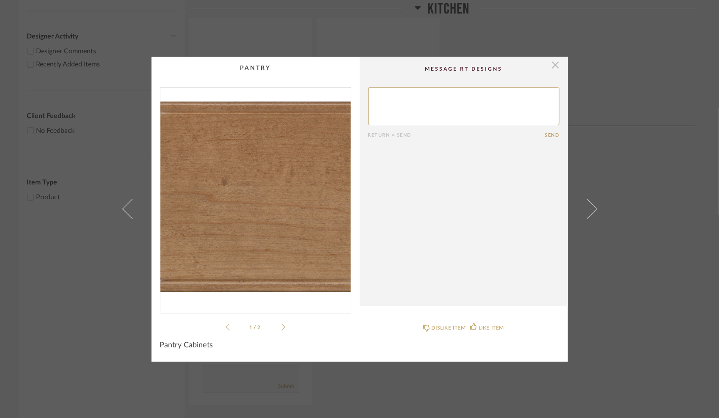
click at [553, 64] on span "button" at bounding box center [555, 65] width 17 height 17
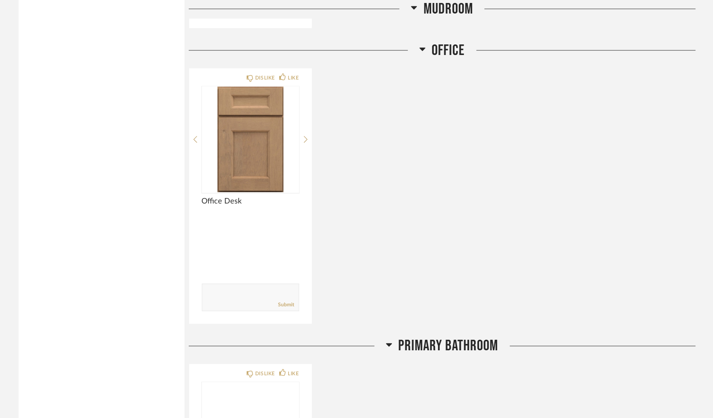
scroll to position [1016, 0]
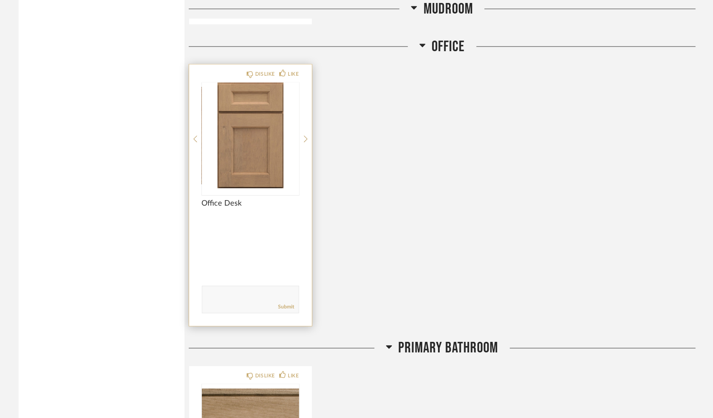
click at [240, 162] on img "0" at bounding box center [250, 136] width 97 height 106
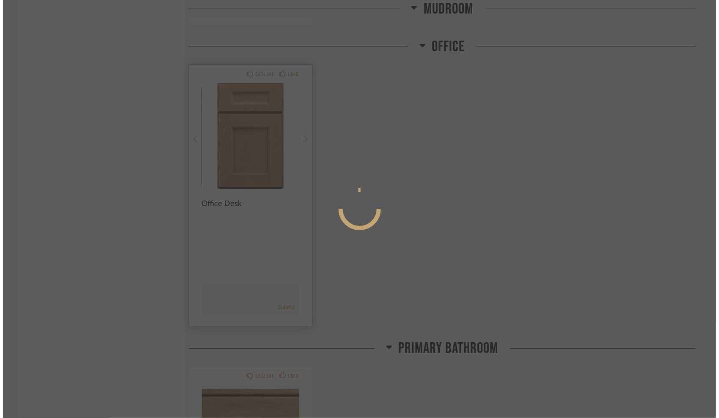
scroll to position [0, 0]
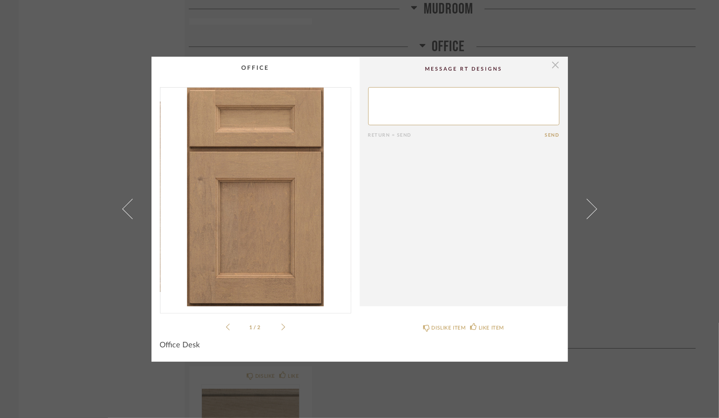
click at [551, 66] on span "button" at bounding box center [555, 65] width 17 height 17
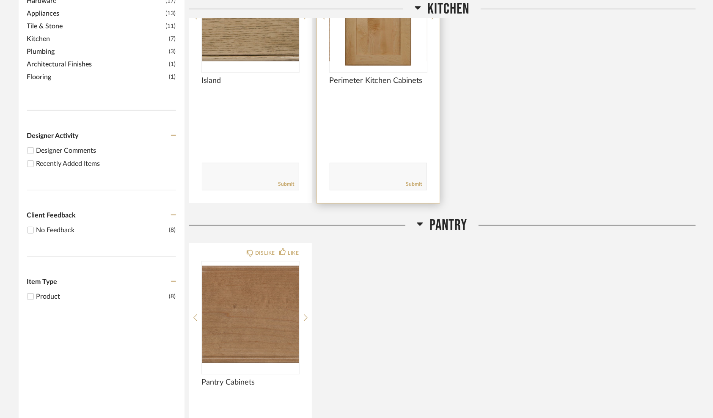
scroll to position [270, 0]
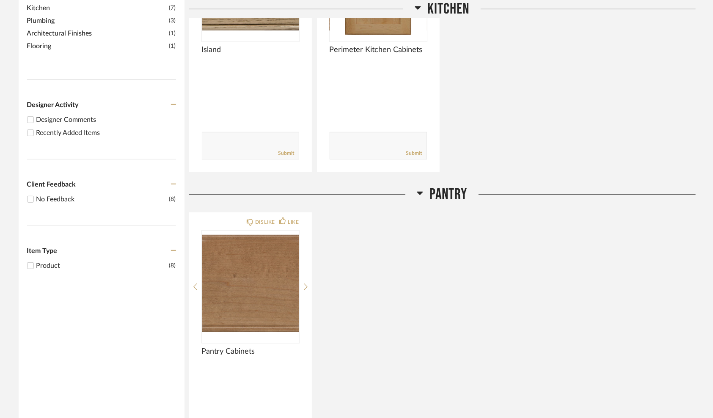
click at [63, 196] on div "No Feedback" at bounding box center [102, 199] width 133 height 10
click at [36, 196] on input "No Feedback (8)" at bounding box center [30, 199] width 10 height 10
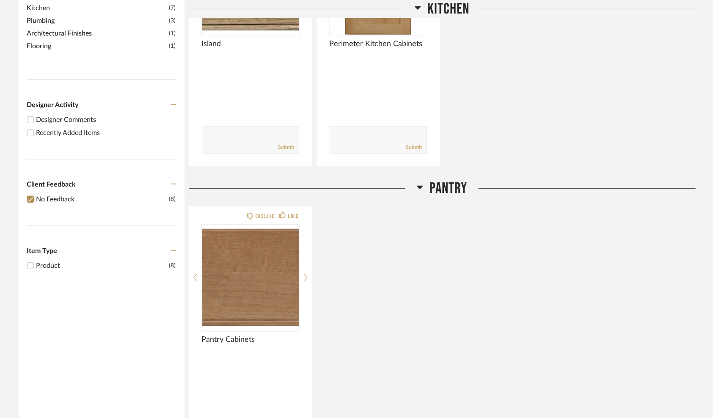
click at [30, 195] on input "No Feedback (8)" at bounding box center [30, 199] width 10 height 10
checkbox input "false"
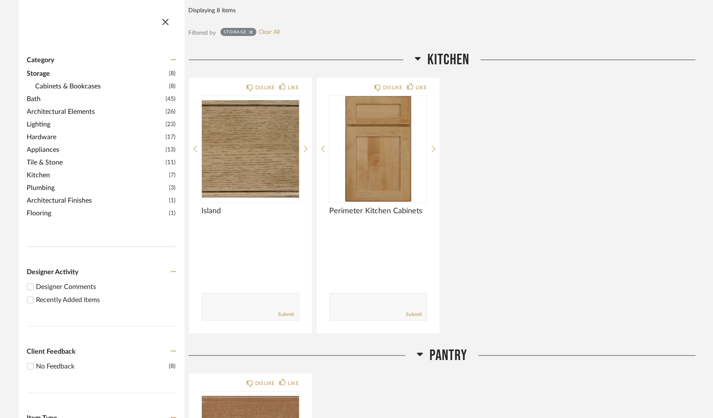
scroll to position [101, 0]
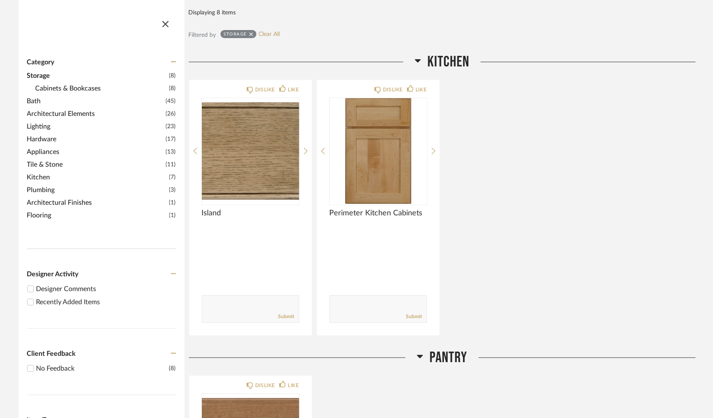
click at [45, 199] on span "Architectural Finishes" at bounding box center [97, 203] width 140 height 10
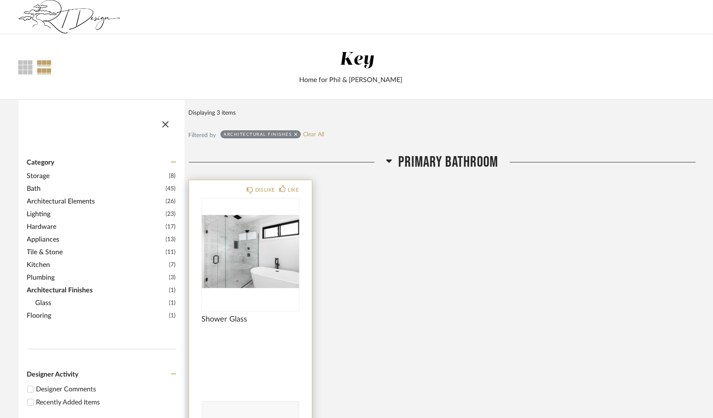
scroll to position [0, 0]
click at [39, 262] on span "Kitchen" at bounding box center [97, 265] width 140 height 10
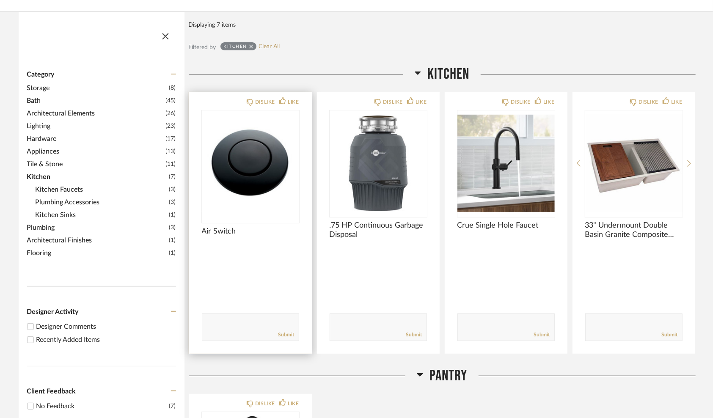
scroll to position [42, 0]
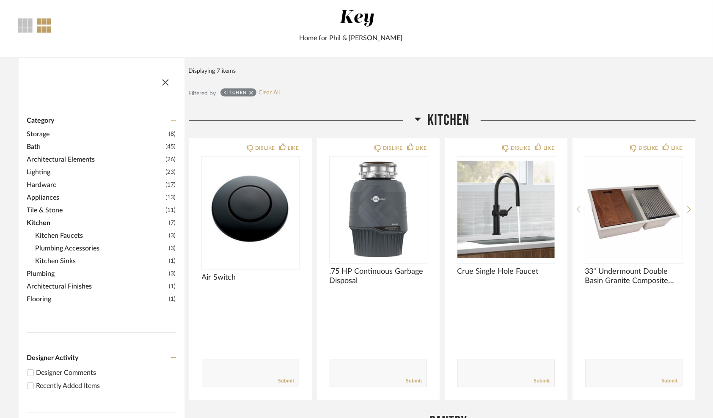
click at [42, 182] on span "Hardware" at bounding box center [95, 185] width 137 height 10
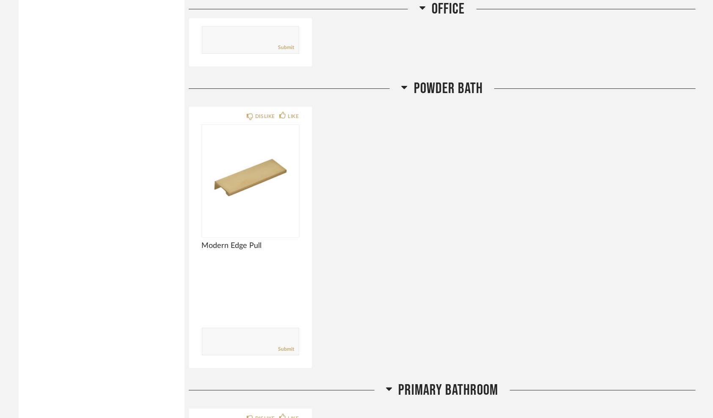
scroll to position [2158, 0]
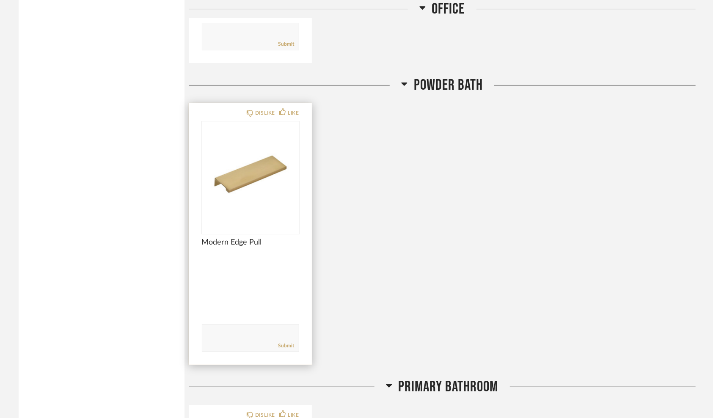
click at [255, 171] on img "0" at bounding box center [250, 174] width 97 height 106
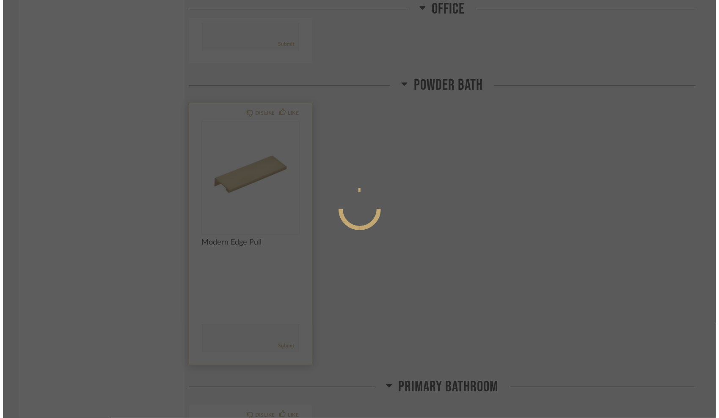
scroll to position [0, 0]
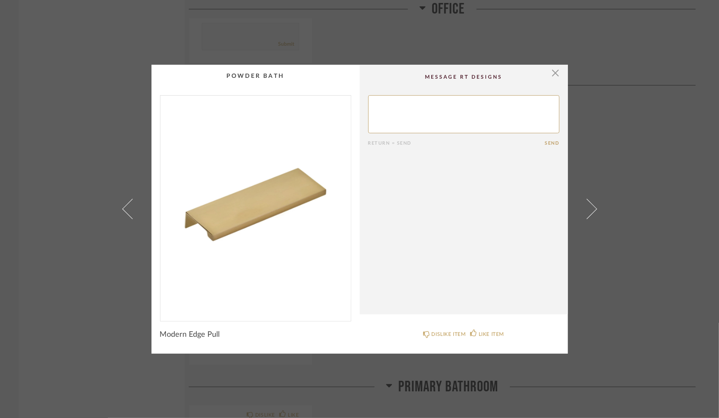
click at [550, 72] on span "button" at bounding box center [555, 73] width 17 height 17
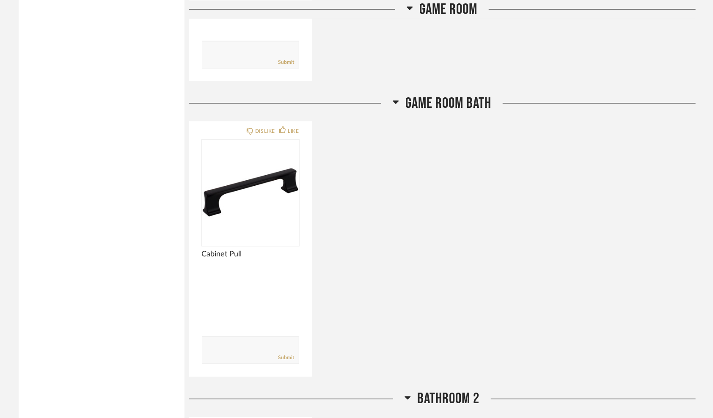
scroll to position [3026, 0]
